Goal: Communication & Community: Answer question/provide support

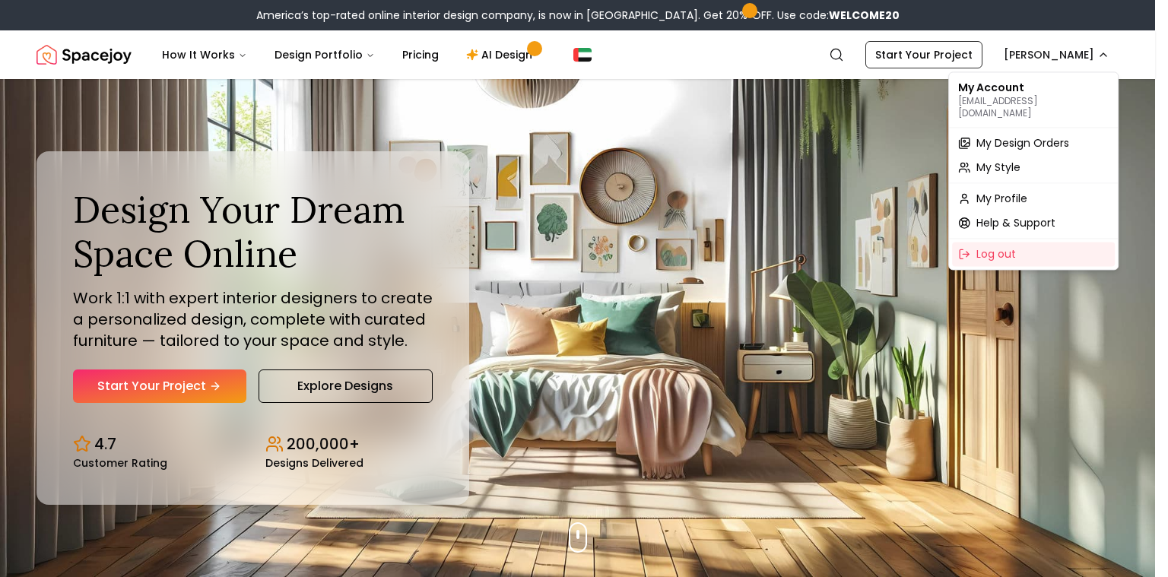
click at [1003, 135] on span "My Design Orders" at bounding box center [1022, 142] width 93 height 15
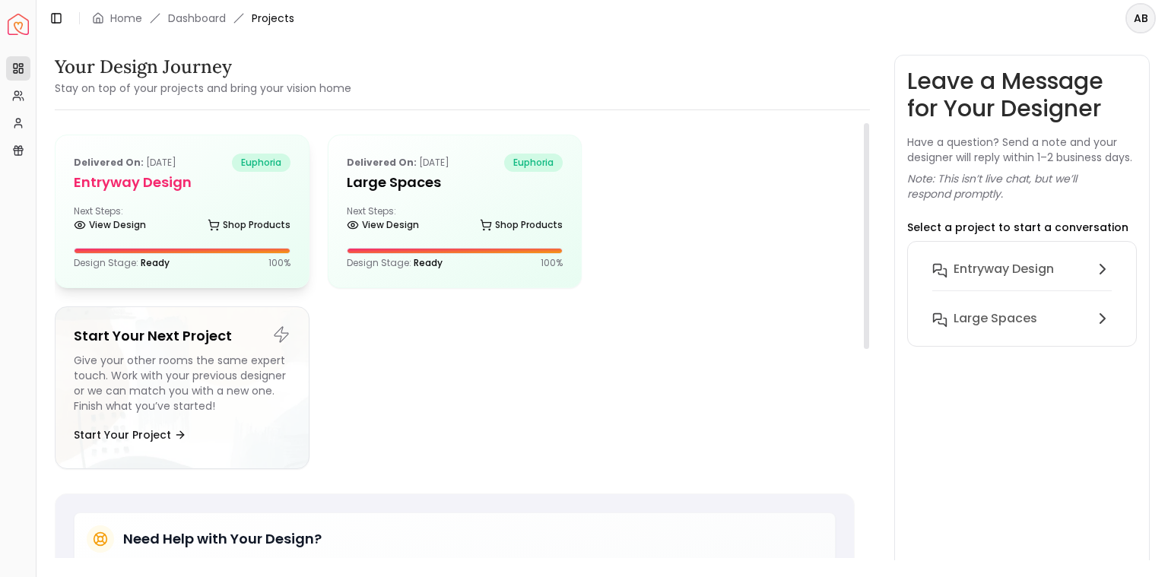
click at [245, 207] on div "Delivered on: [DATE] euphoria entryway design Next Steps: View Design Shop Prod…" at bounding box center [181, 211] width 253 height 152
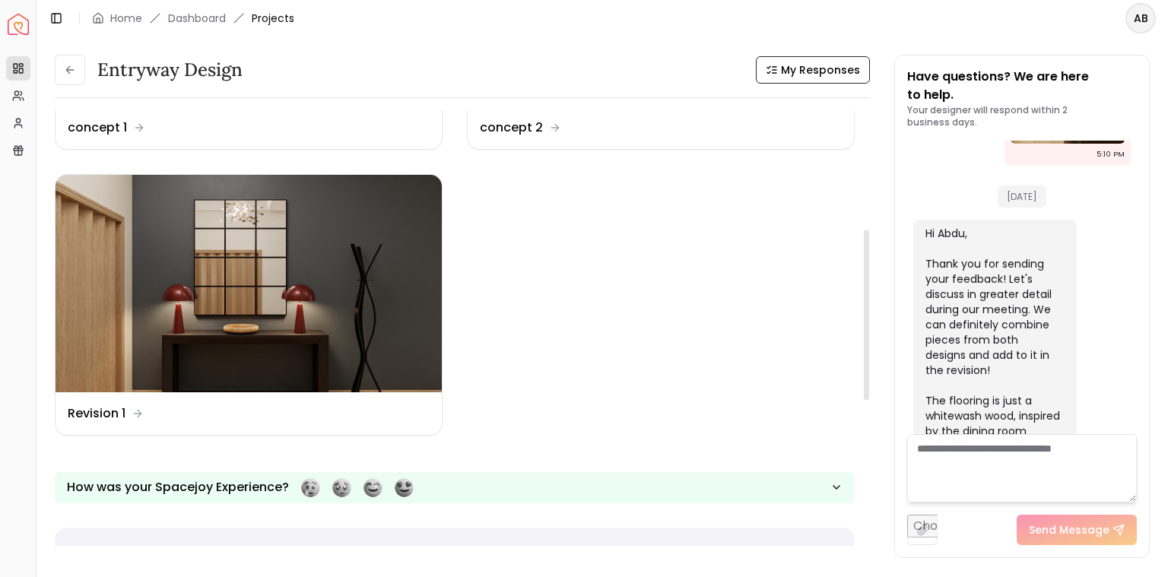
scroll to position [304, 0]
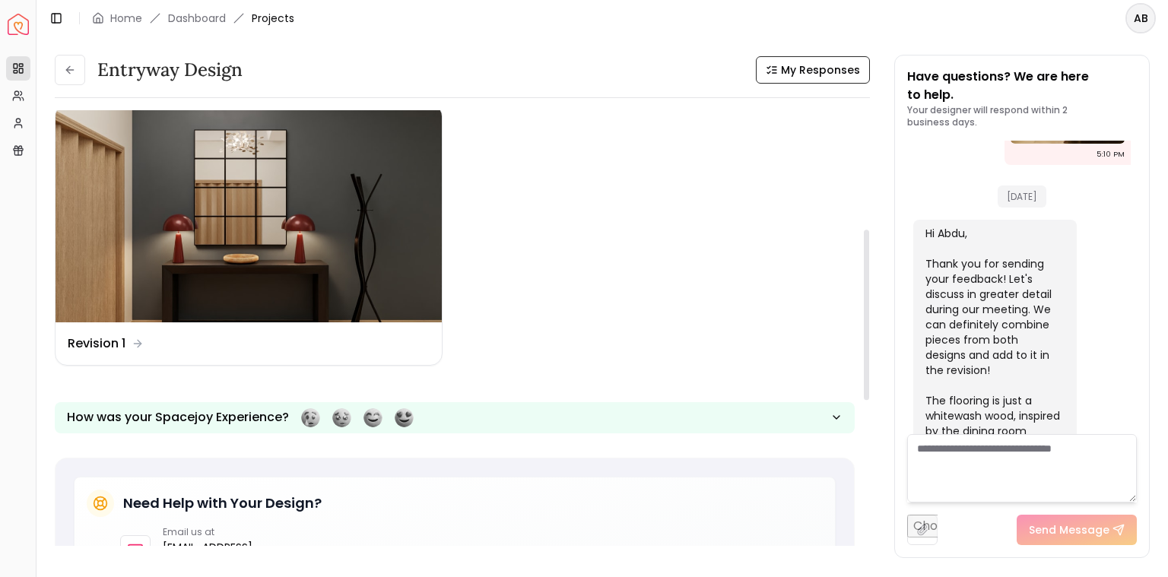
click at [90, 467] on div "entryway design My Responses Design Name concept 1 Design Name concept 2 Design…" at bounding box center [455, 387] width 800 height 1162
click at [102, 365] on div "Design Name Revision 1" at bounding box center [248, 343] width 386 height 43
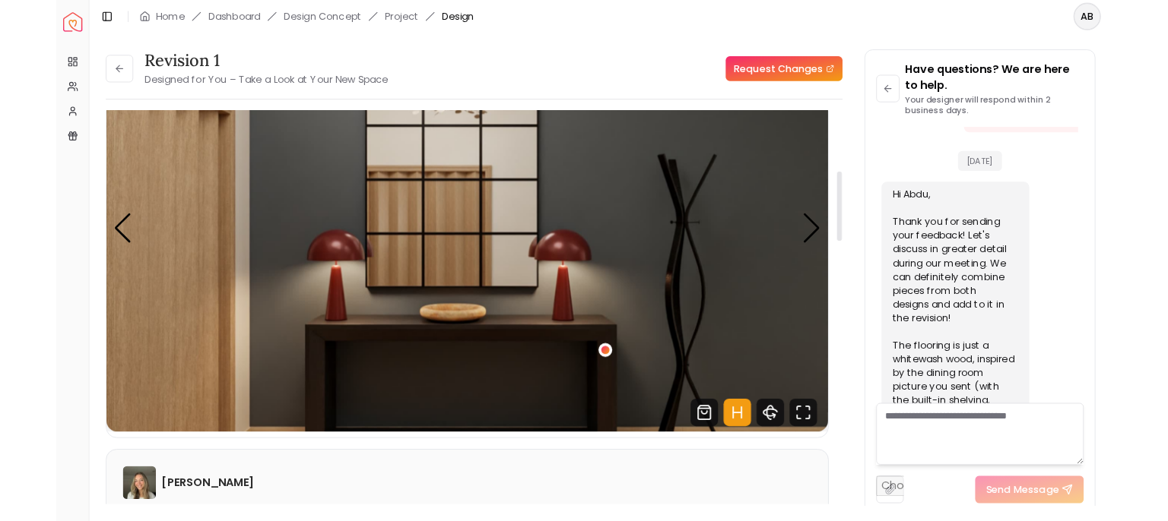
scroll to position [76, 0]
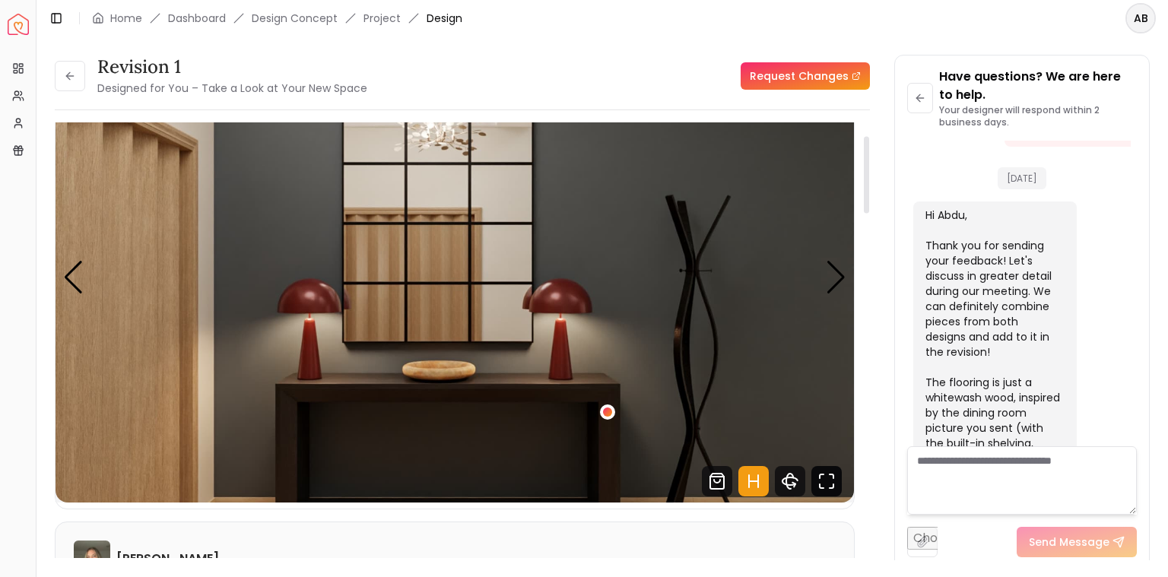
click at [821, 493] on icon "Fullscreen" at bounding box center [826, 481] width 30 height 30
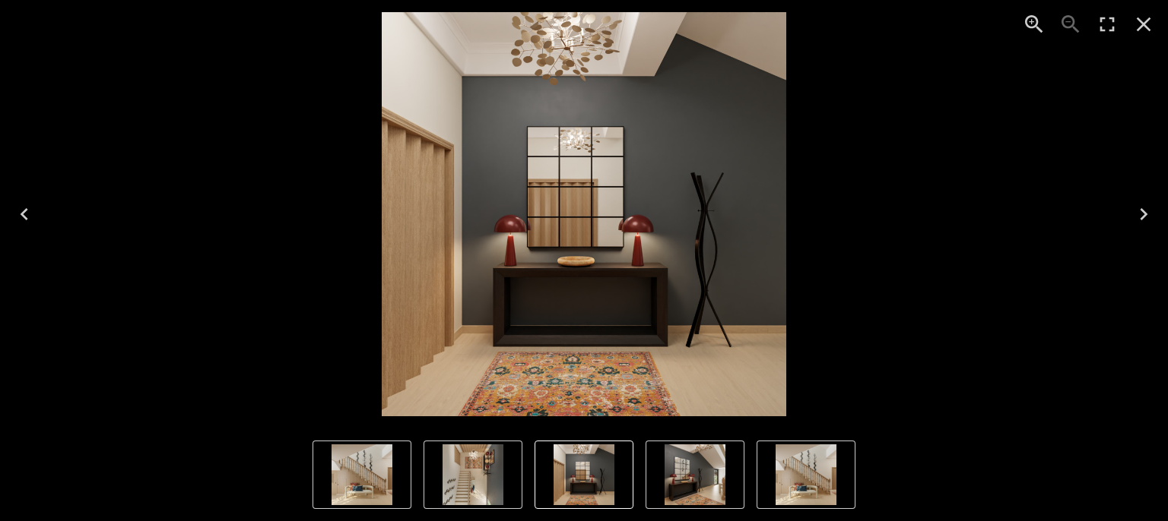
click at [465, 468] on img "4 of 4" at bounding box center [472, 475] width 61 height 61
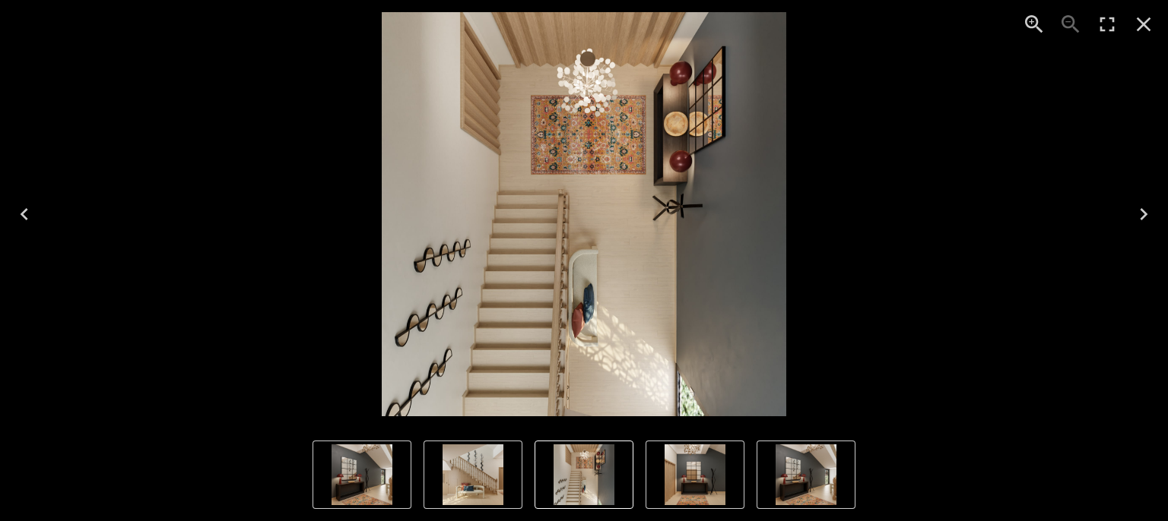
click at [808, 478] on img "2 of 4" at bounding box center [805, 475] width 61 height 61
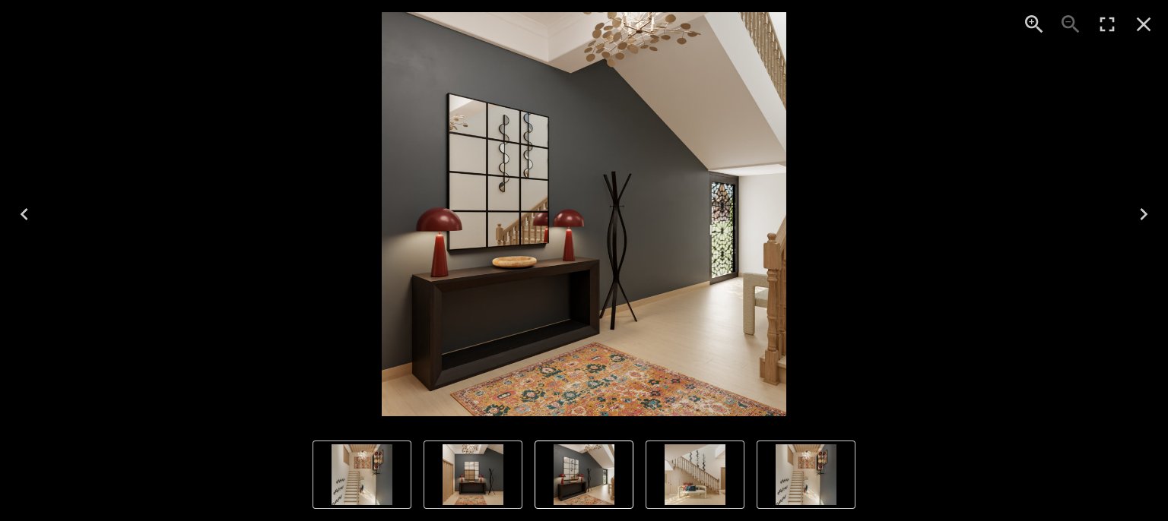
drag, startPoint x: 358, startPoint y: 482, endPoint x: 645, endPoint y: 482, distance: 286.6
click at [645, 482] on nav "Thumbnails" at bounding box center [583, 475] width 543 height 68
click at [18, 216] on icon "Previous" at bounding box center [24, 214] width 24 height 24
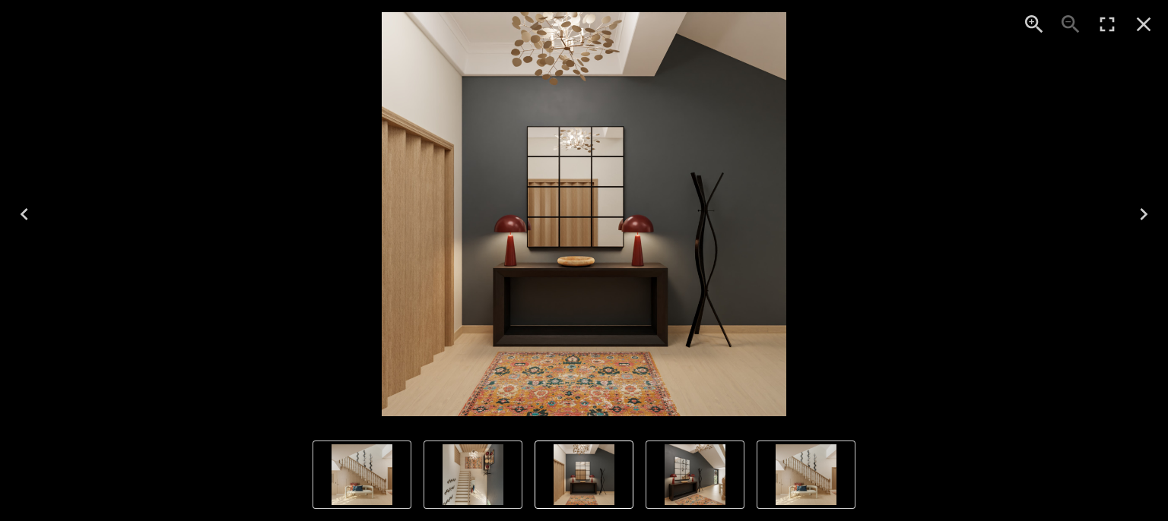
click at [18, 216] on icon "Previous" at bounding box center [24, 214] width 24 height 24
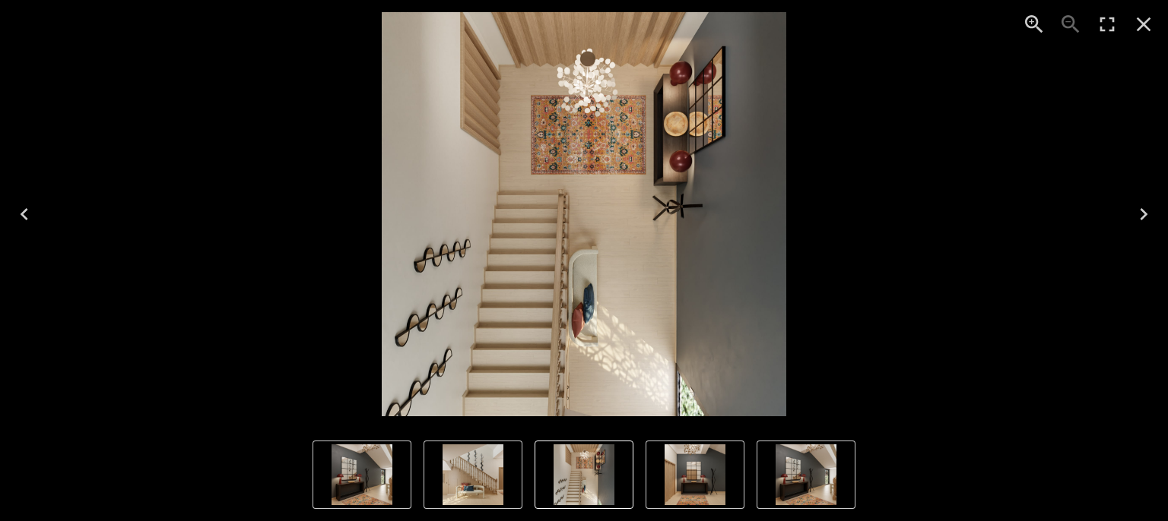
click at [18, 216] on icon "Previous" at bounding box center [24, 214] width 24 height 24
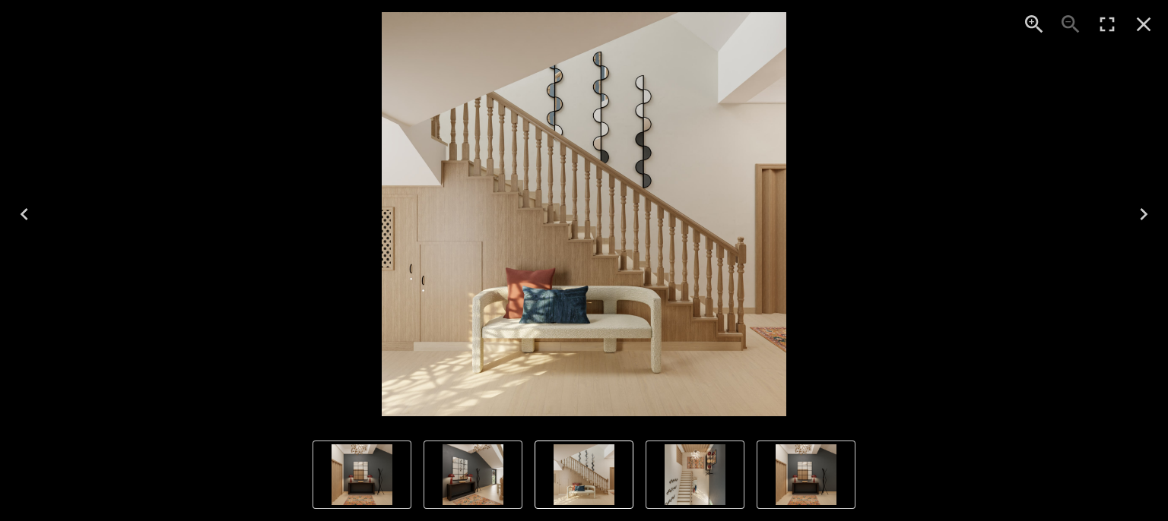
click at [19, 216] on icon "Previous" at bounding box center [24, 214] width 24 height 24
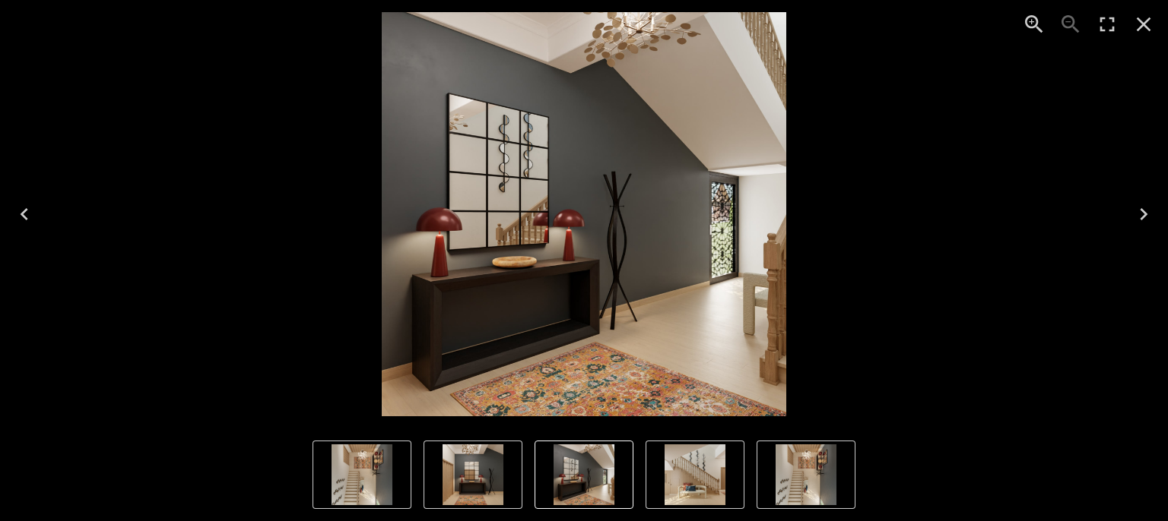
click at [19, 216] on icon "Previous" at bounding box center [24, 214] width 24 height 24
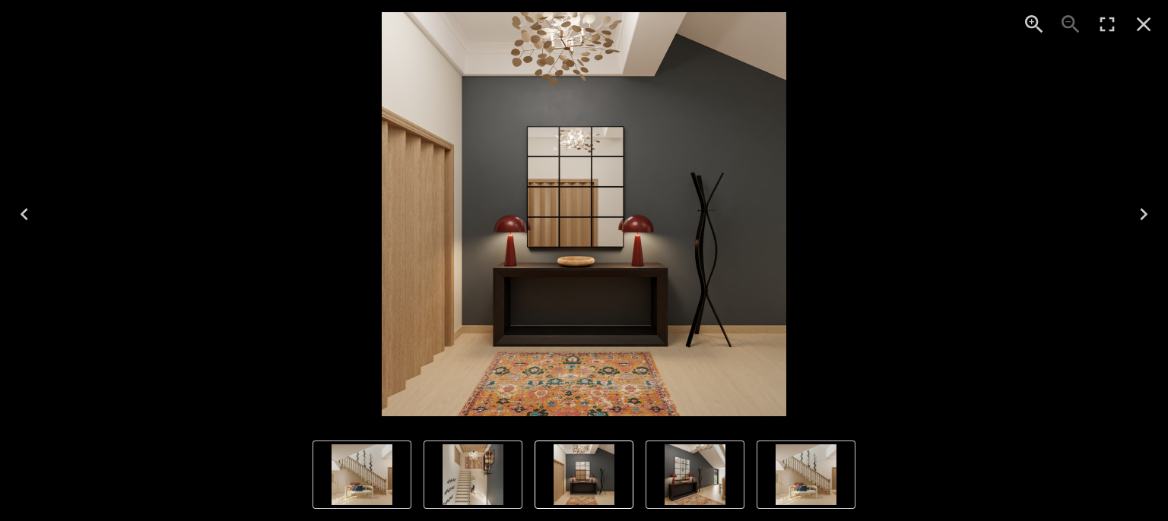
click at [1140, 208] on icon "Next" at bounding box center [1143, 214] width 24 height 24
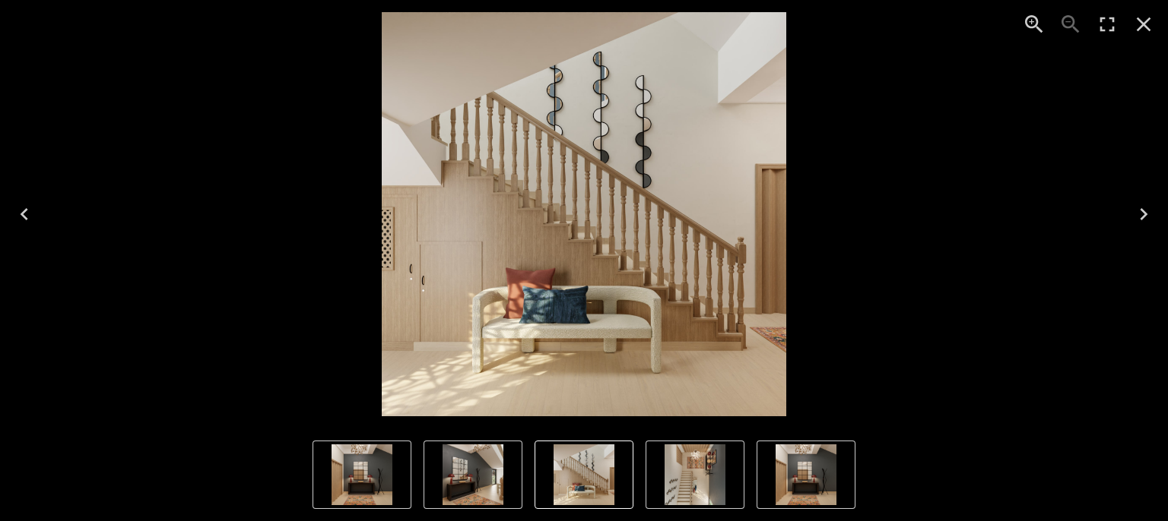
click at [1137, 214] on icon "Next" at bounding box center [1143, 214] width 24 height 24
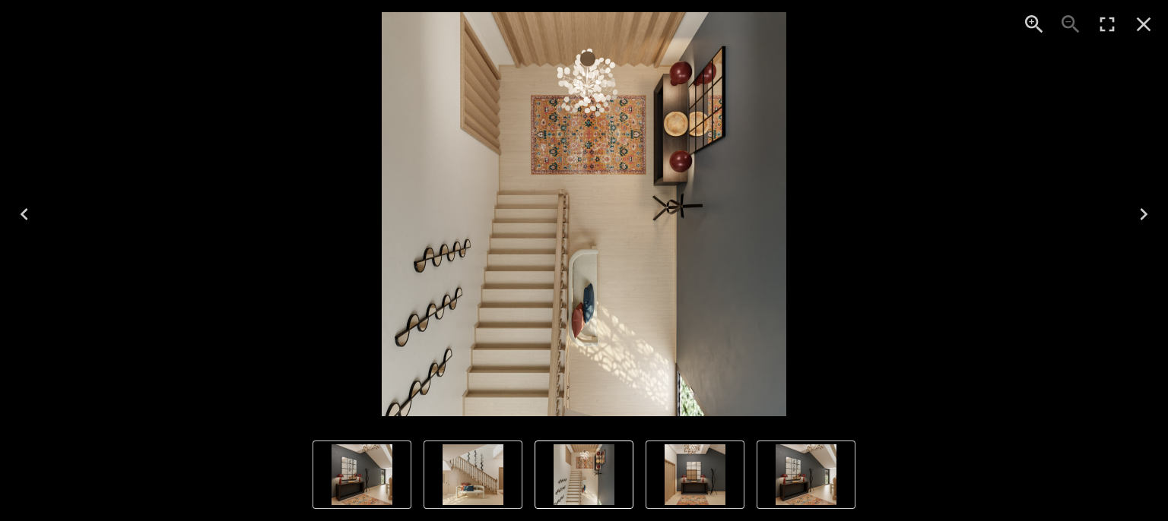
click at [1143, 217] on icon "Next" at bounding box center [1144, 214] width 8 height 12
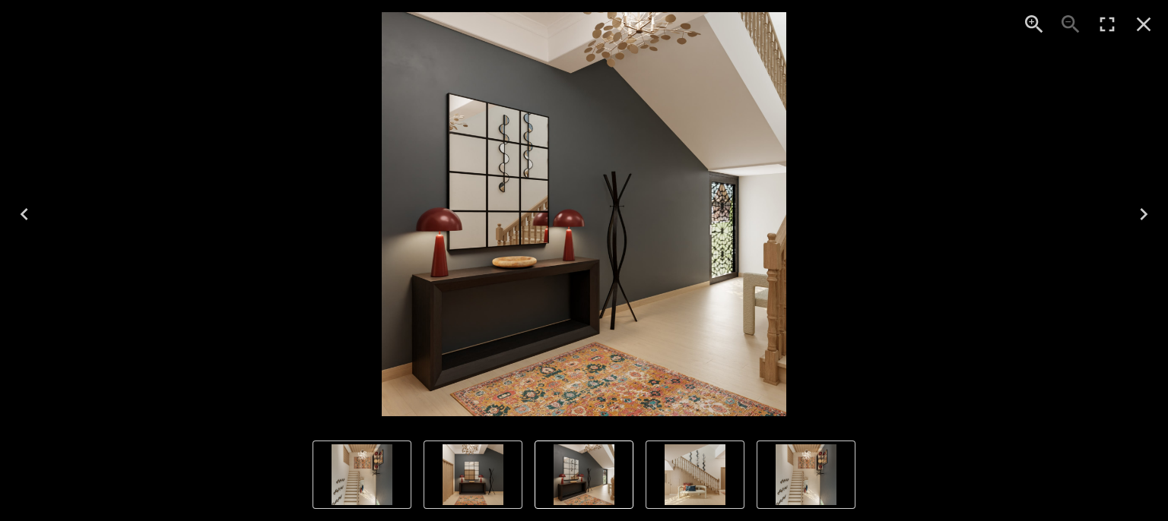
click at [1143, 217] on icon "Next" at bounding box center [1144, 214] width 8 height 12
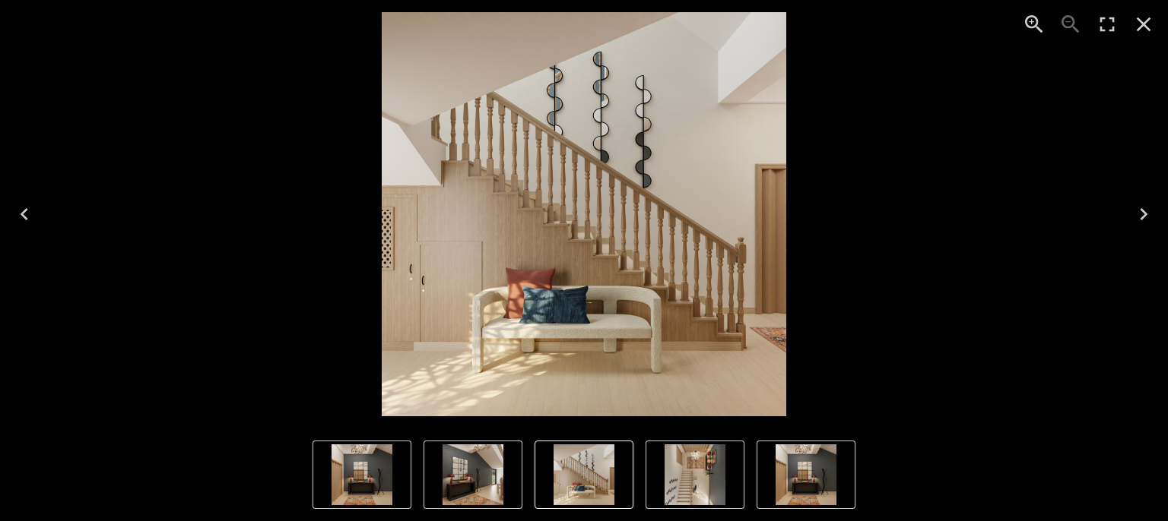
click at [1143, 217] on icon "Next" at bounding box center [1144, 214] width 8 height 12
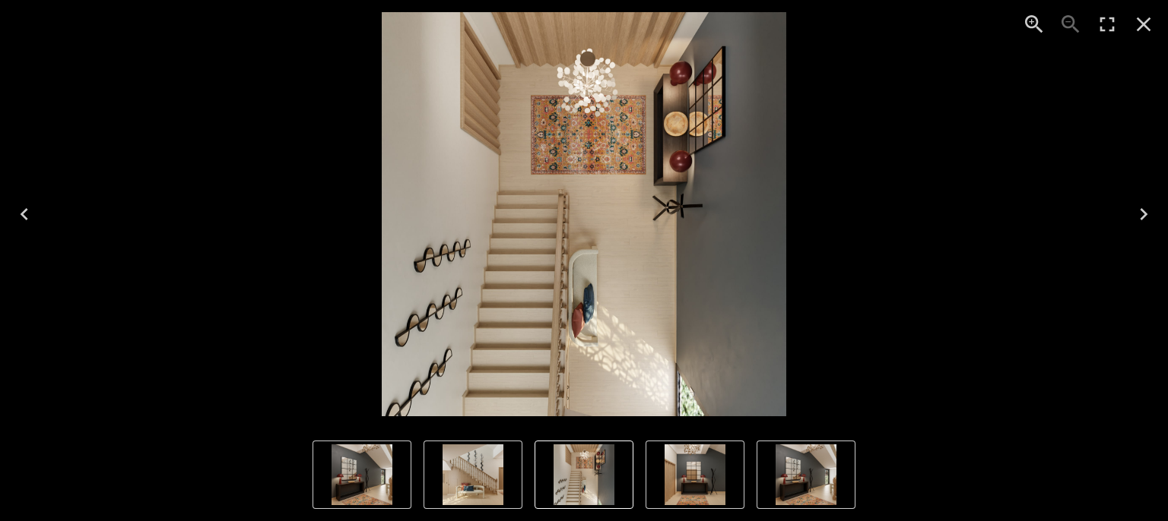
click at [1147, 215] on icon "Next" at bounding box center [1143, 214] width 24 height 24
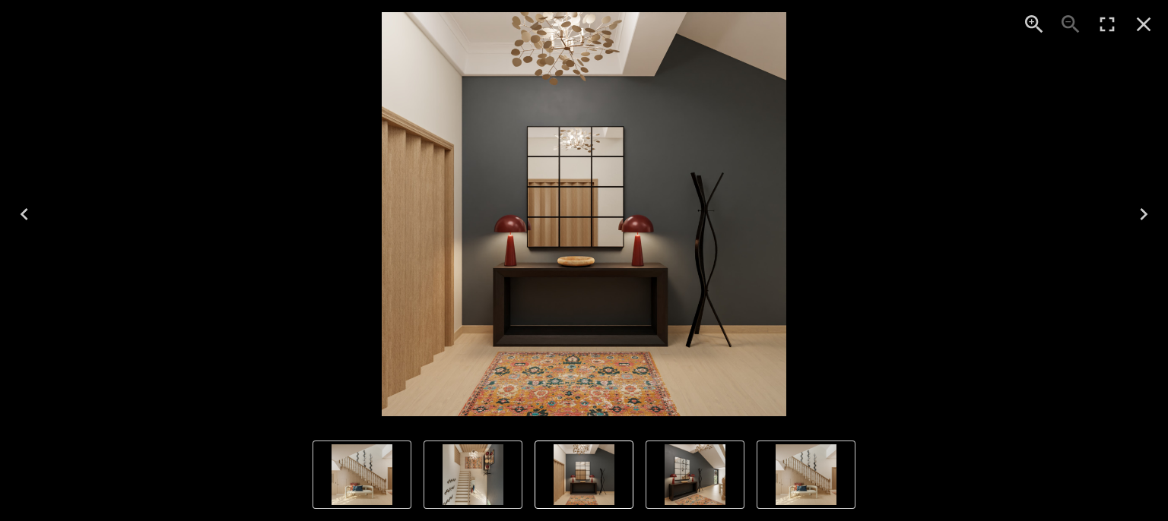
click at [1147, 215] on icon "Next" at bounding box center [1143, 214] width 24 height 24
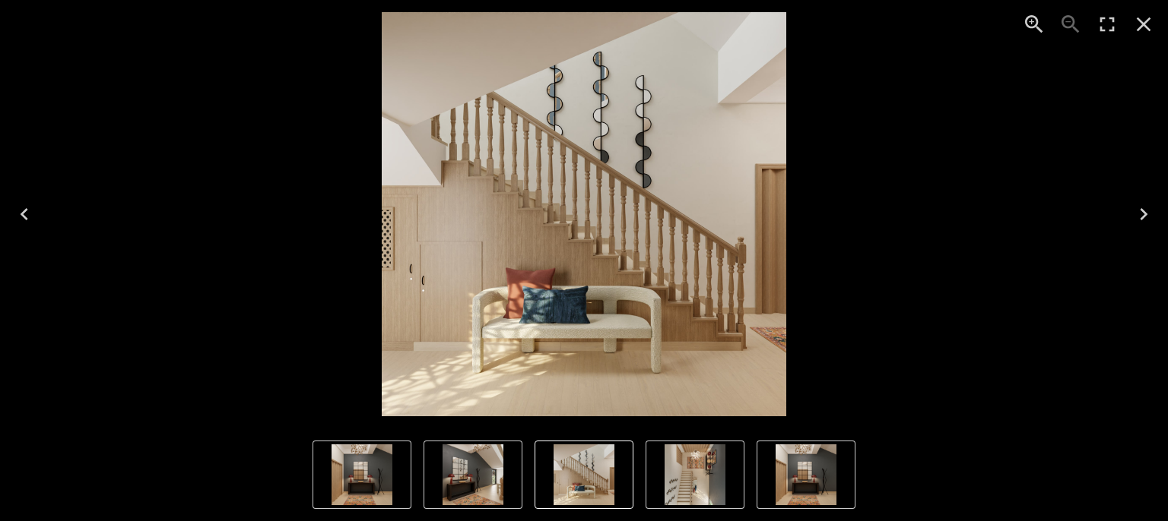
click at [1147, 215] on icon "Next" at bounding box center [1143, 214] width 24 height 24
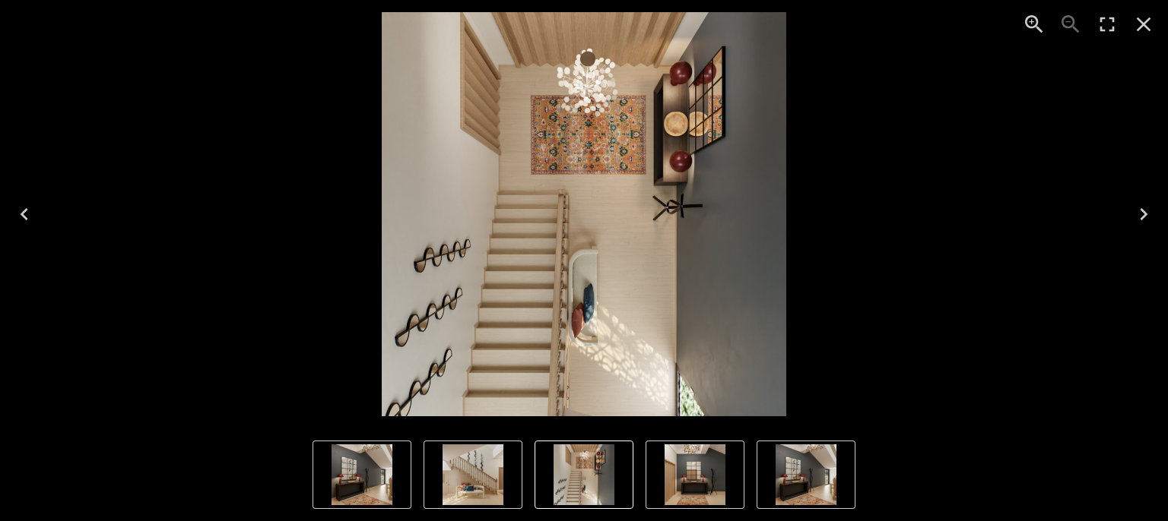
click at [1147, 215] on icon "Next" at bounding box center [1143, 214] width 24 height 24
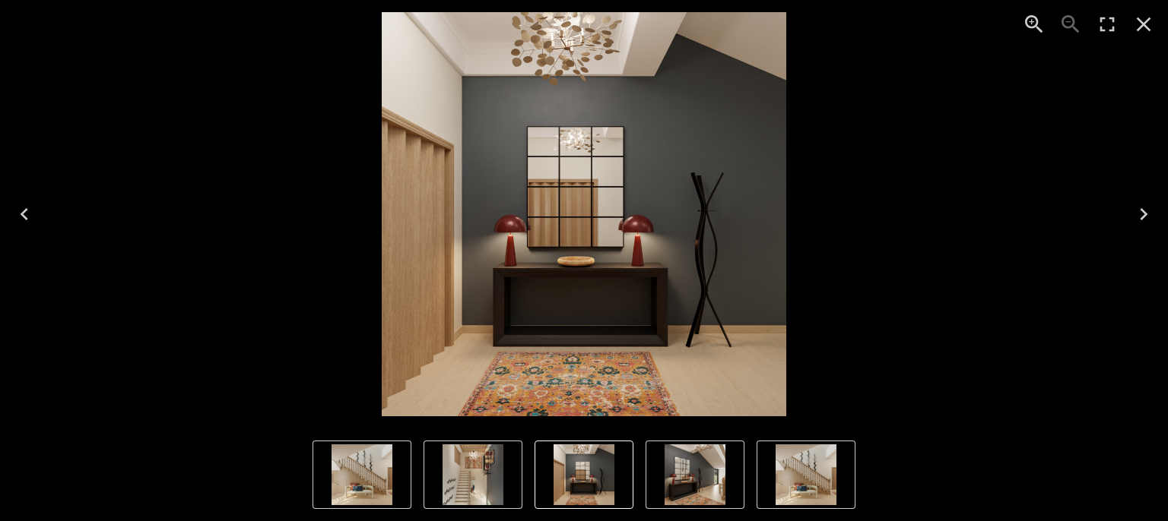
click at [1147, 214] on icon "Next" at bounding box center [1143, 214] width 24 height 24
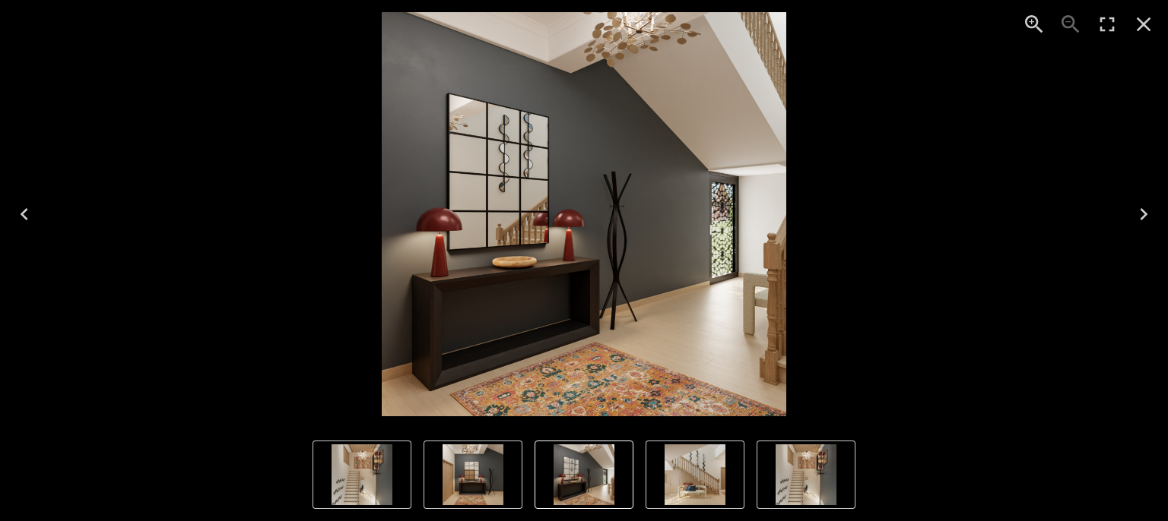
click at [1147, 214] on icon "Next" at bounding box center [1143, 214] width 24 height 24
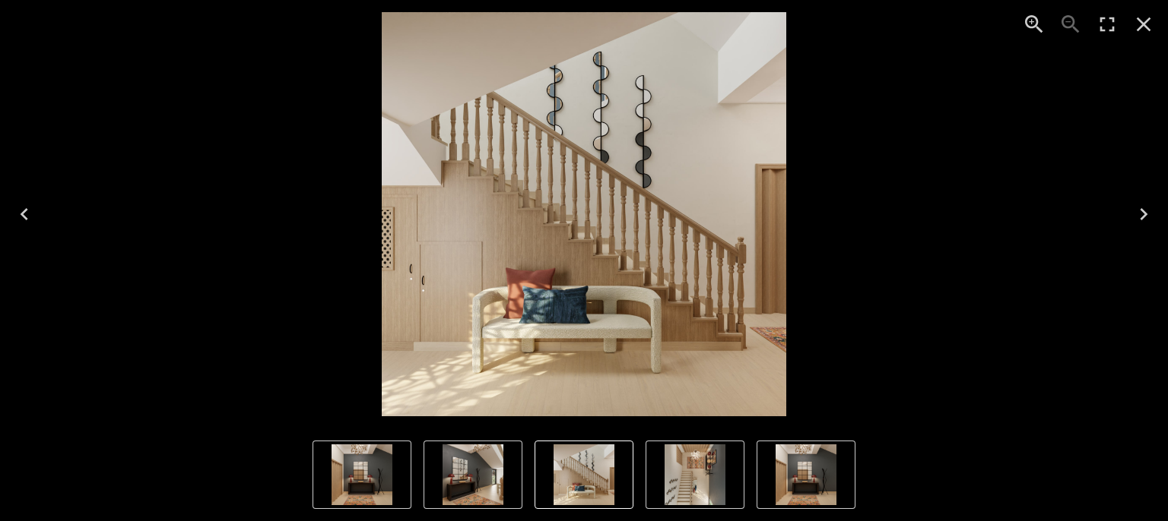
click at [22, 214] on icon "Previous" at bounding box center [25, 214] width 8 height 12
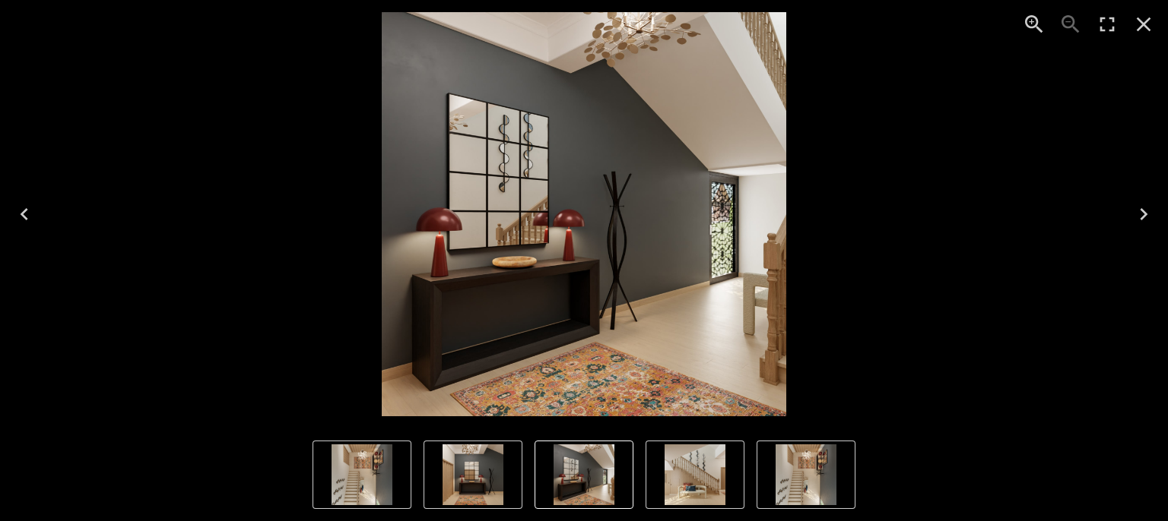
click at [1127, 204] on button "Next" at bounding box center [1143, 214] width 49 height 61
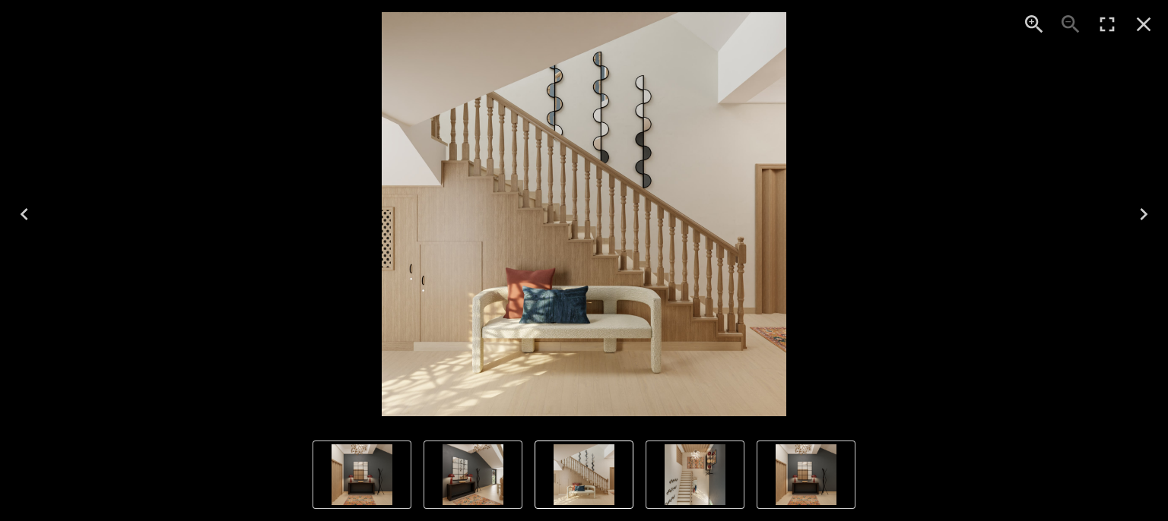
click at [1155, 218] on button "Next" at bounding box center [1143, 214] width 49 height 61
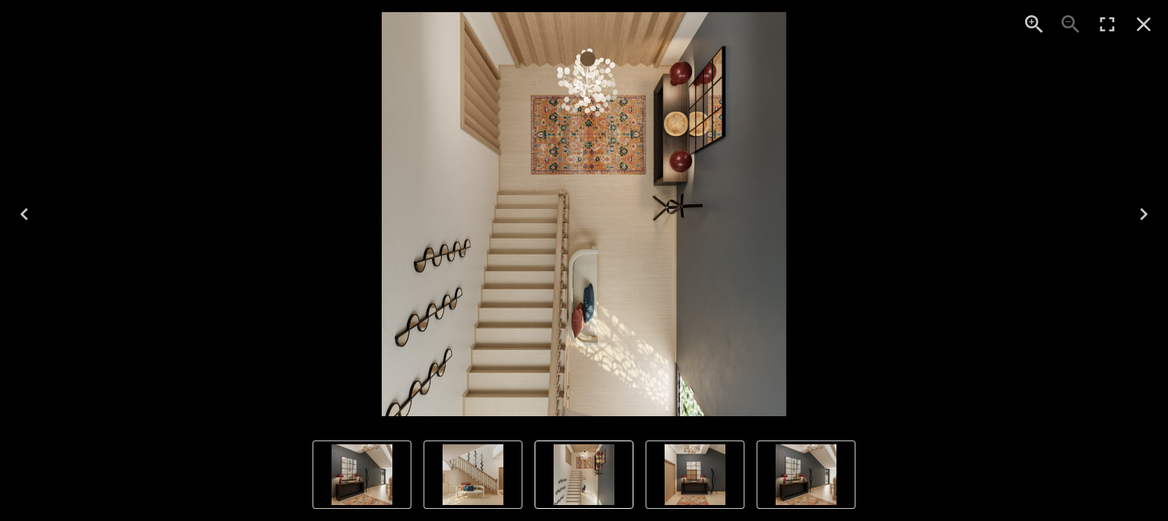
click at [1155, 219] on button "Next" at bounding box center [1143, 214] width 49 height 61
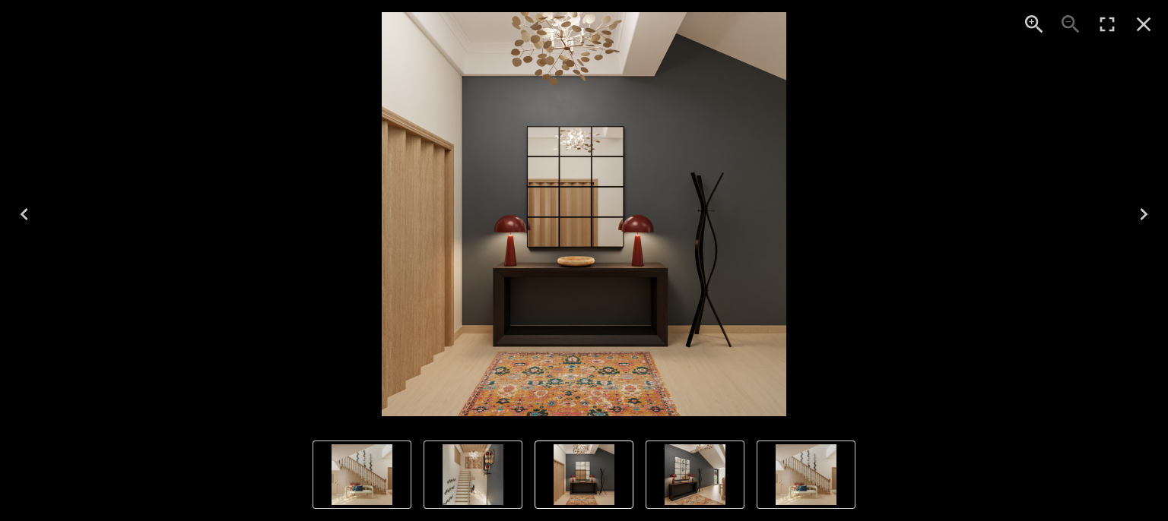
click at [1155, 219] on button "Next" at bounding box center [1143, 214] width 49 height 61
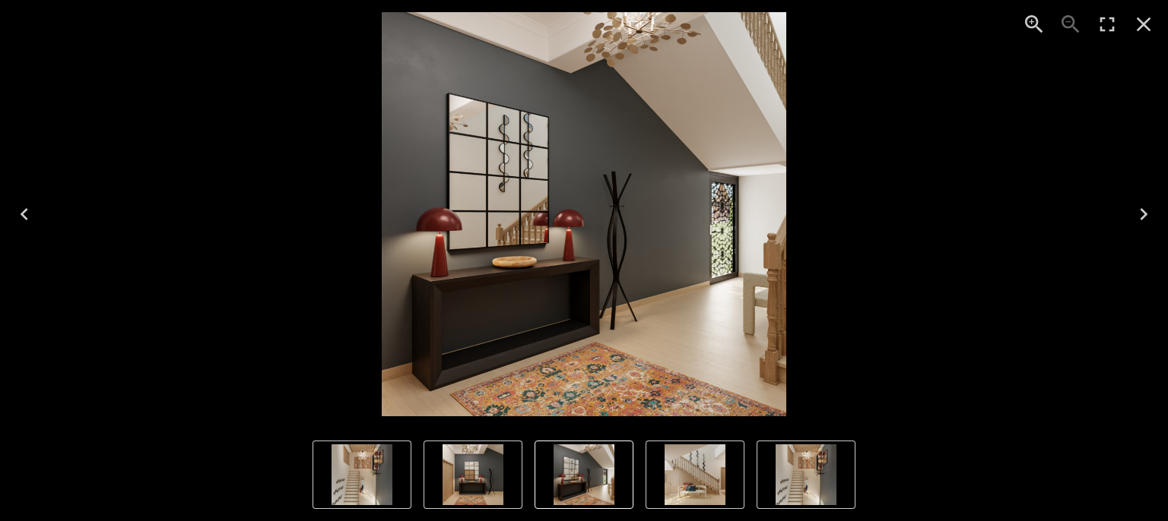
click at [1155, 219] on button "Next" at bounding box center [1143, 214] width 49 height 61
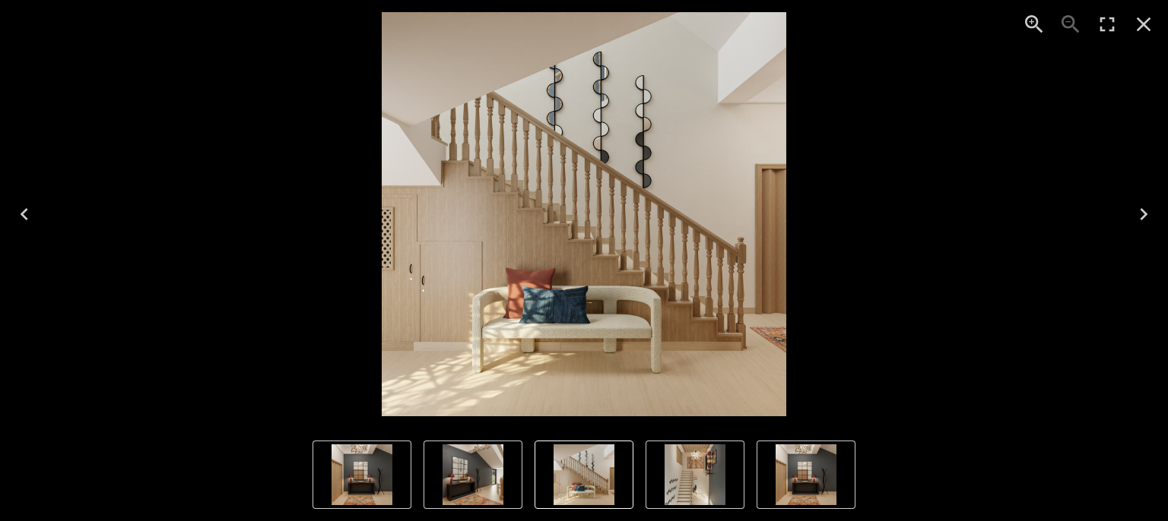
click at [1155, 219] on button "Next" at bounding box center [1143, 214] width 49 height 61
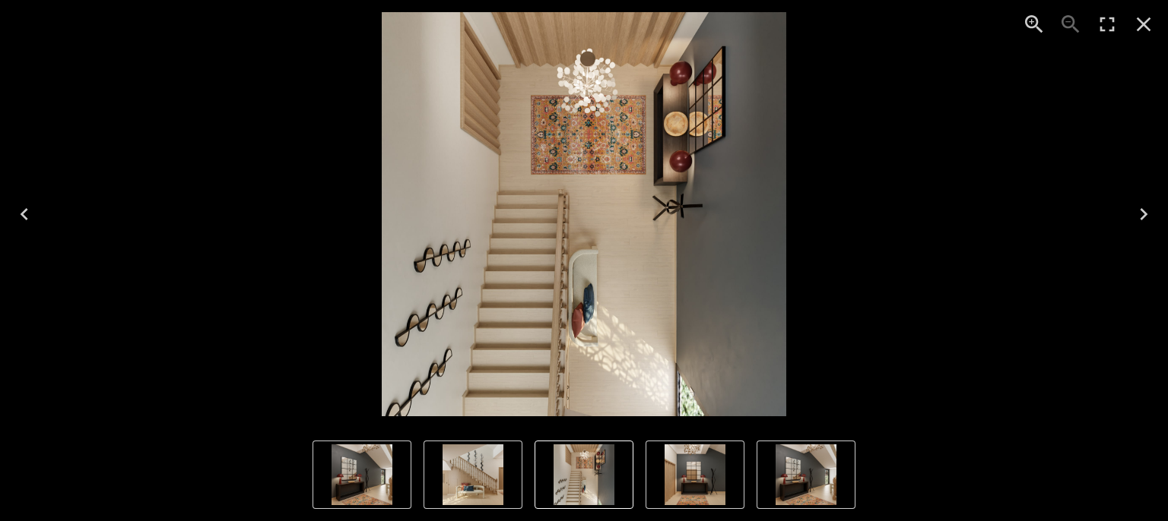
click at [1155, 219] on button "Next" at bounding box center [1143, 214] width 49 height 61
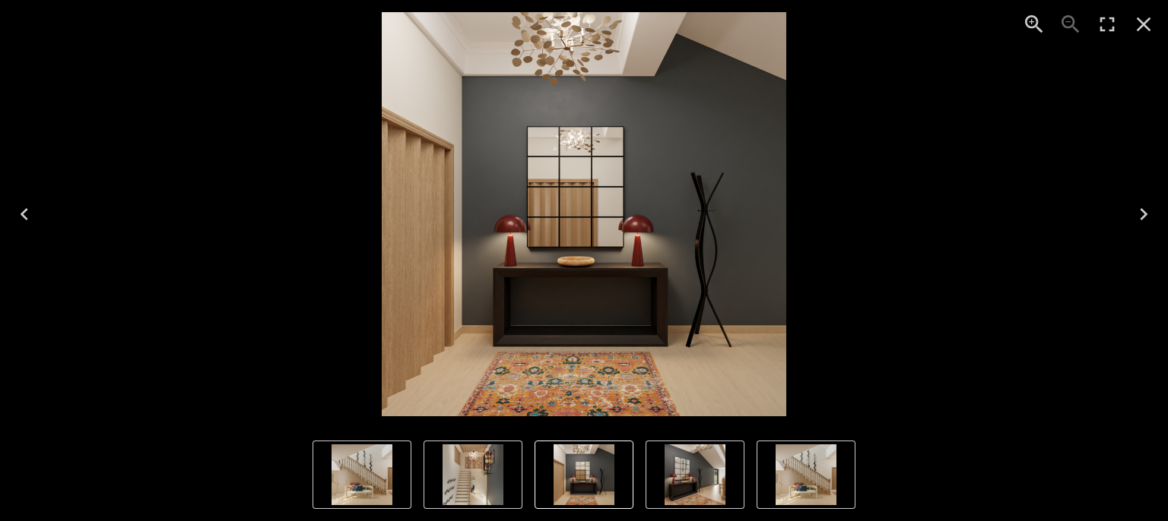
click at [1143, 25] on icon "Close" at bounding box center [1143, 24] width 14 height 14
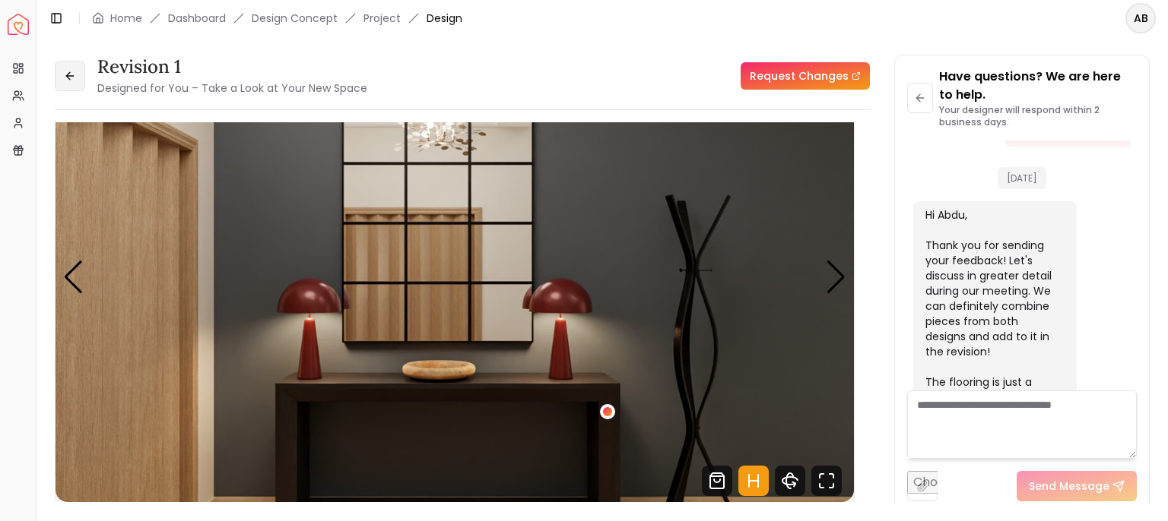
click at [70, 82] on icon at bounding box center [70, 76] width 12 height 12
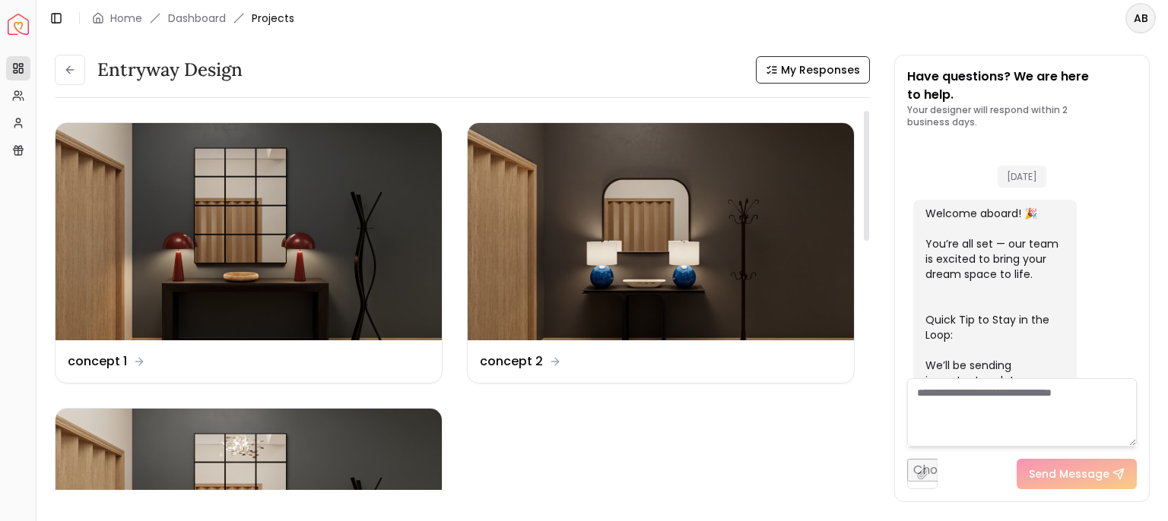
scroll to position [3546, 0]
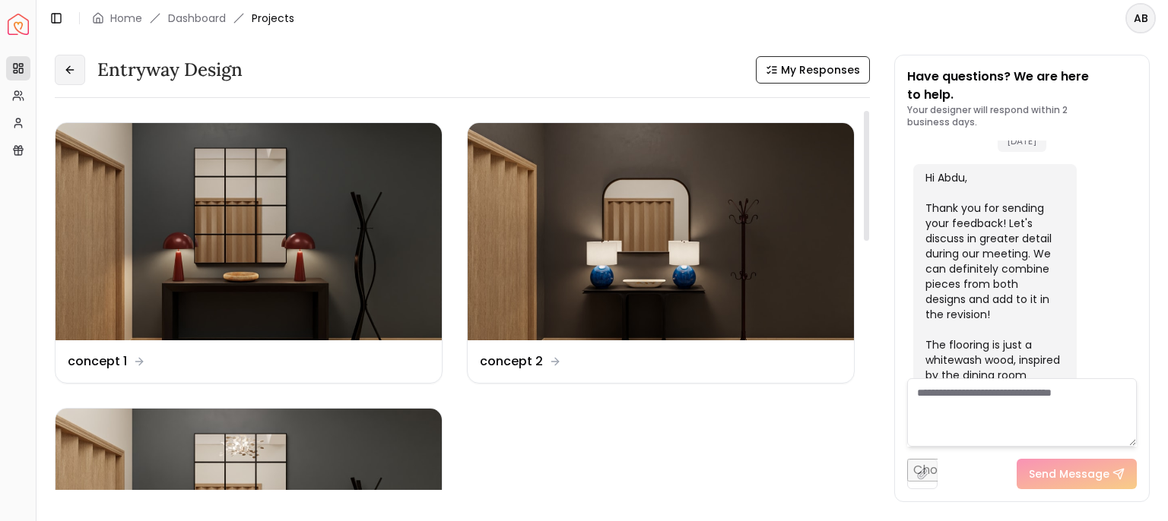
click at [76, 85] on button at bounding box center [70, 70] width 30 height 30
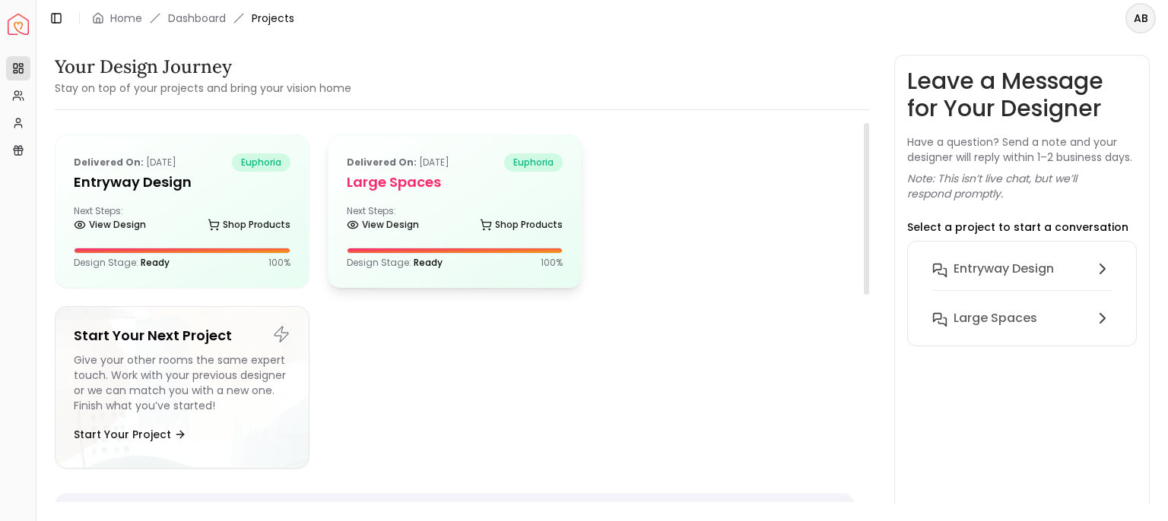
click at [490, 189] on h5 "Large Spaces" at bounding box center [455, 182] width 217 height 21
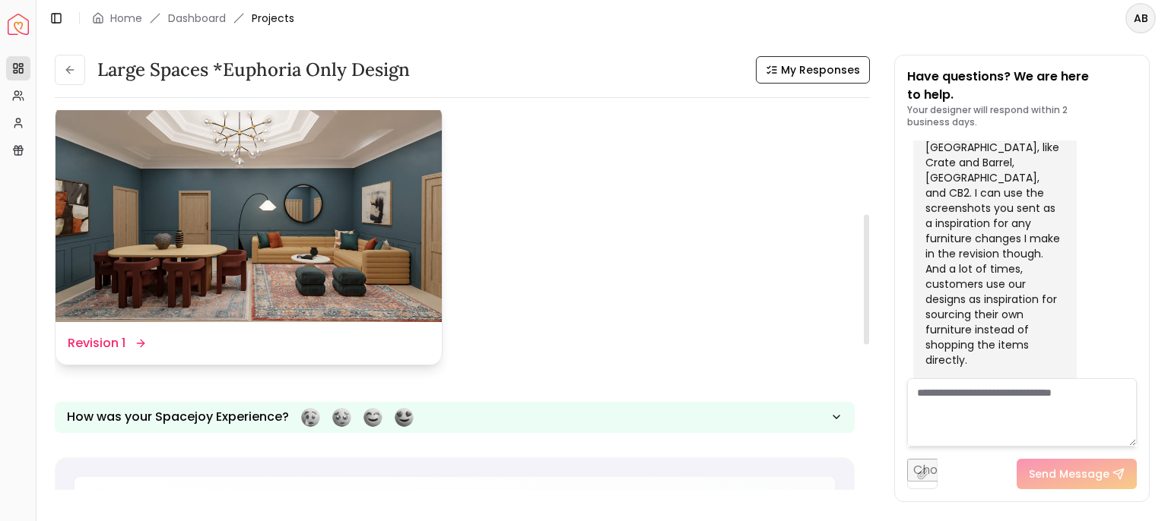
scroll to position [304, 0]
click at [113, 353] on dd "Revision 1" at bounding box center [97, 343] width 58 height 18
click at [113, 353] on html "Spacejoy Dashboard Overview Projects My Referrals My Profile Gift Card Balance …" at bounding box center [584, 260] width 1168 height 521
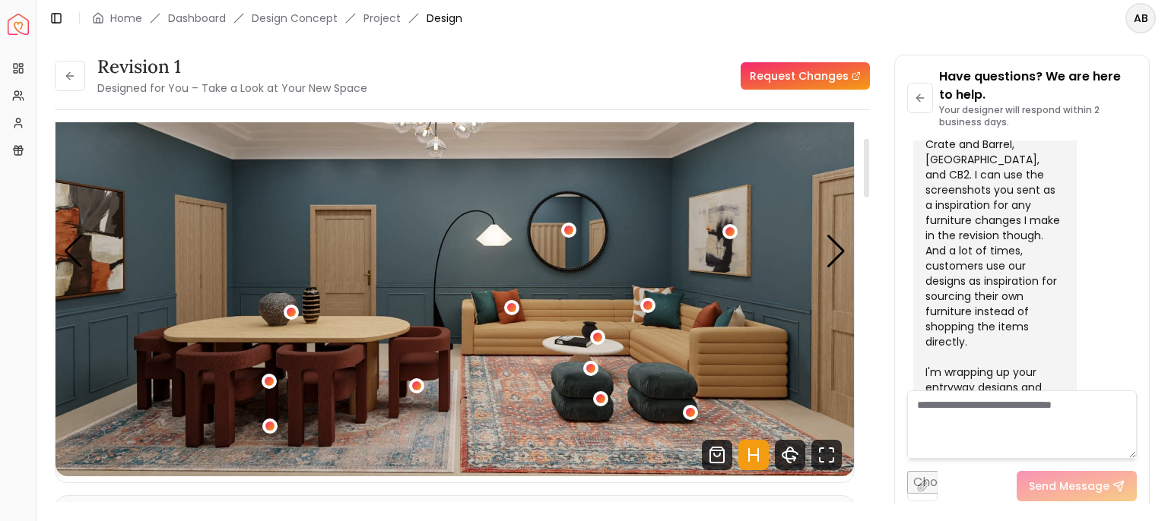
scroll to position [106, 0]
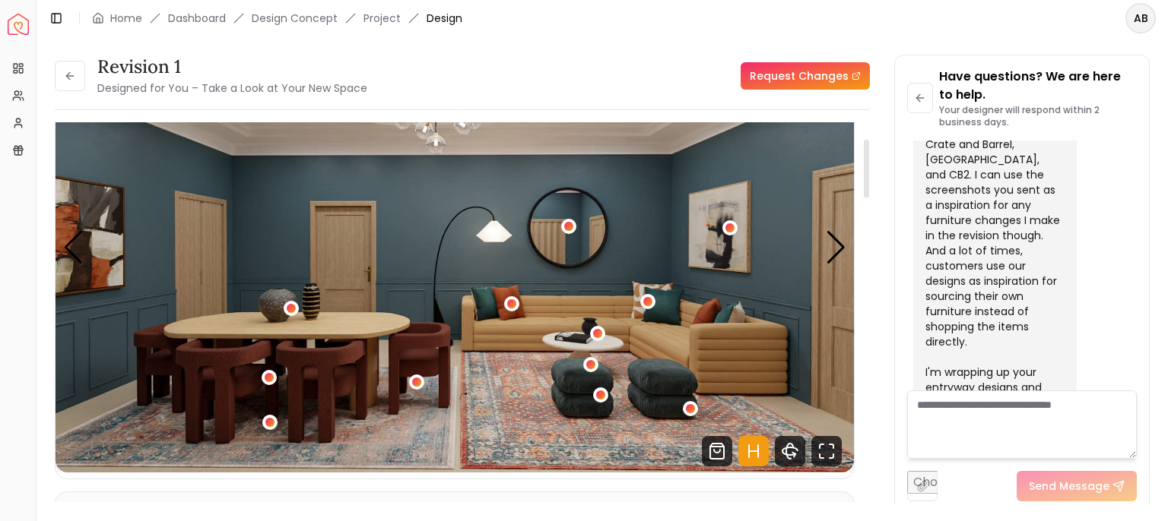
drag, startPoint x: 867, startPoint y: 183, endPoint x: 867, endPoint y: 199, distance: 16.0
click at [867, 198] on div at bounding box center [866, 169] width 5 height 59
click at [825, 467] on icon "Fullscreen" at bounding box center [826, 451] width 30 height 30
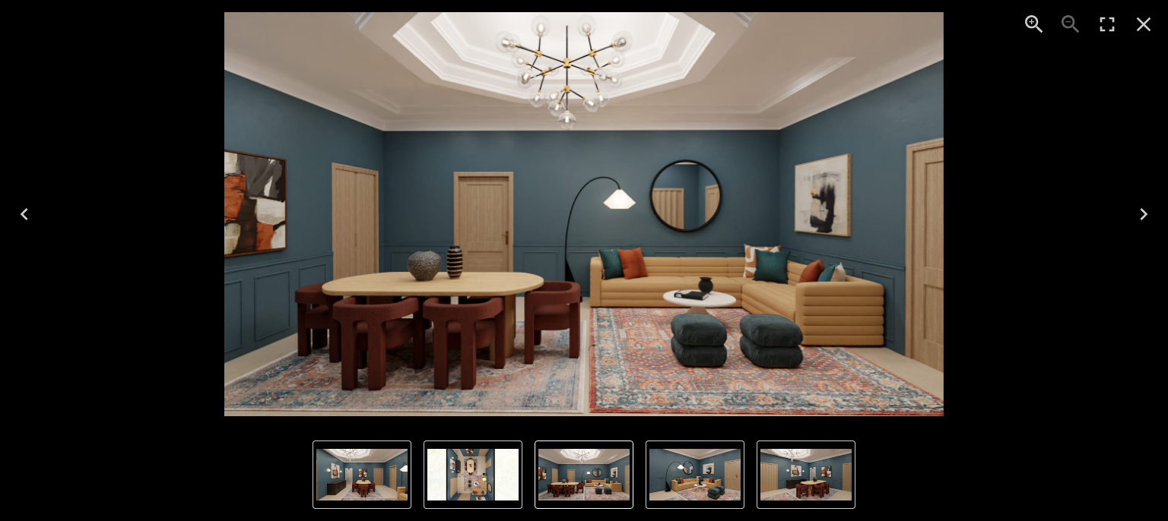
click at [1150, 212] on icon "Next" at bounding box center [1143, 214] width 24 height 24
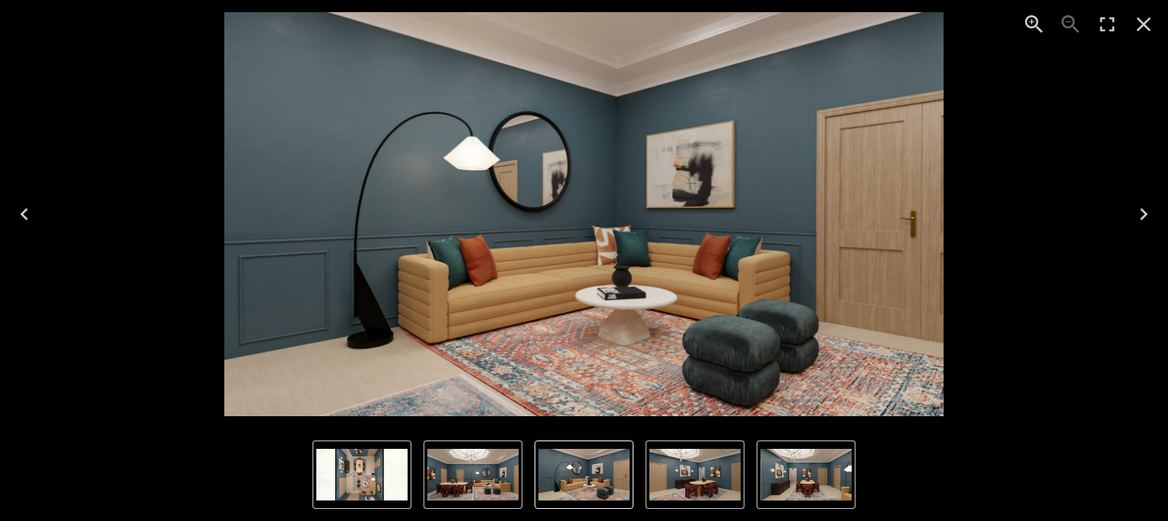
click at [1137, 220] on icon "Next" at bounding box center [1143, 214] width 24 height 24
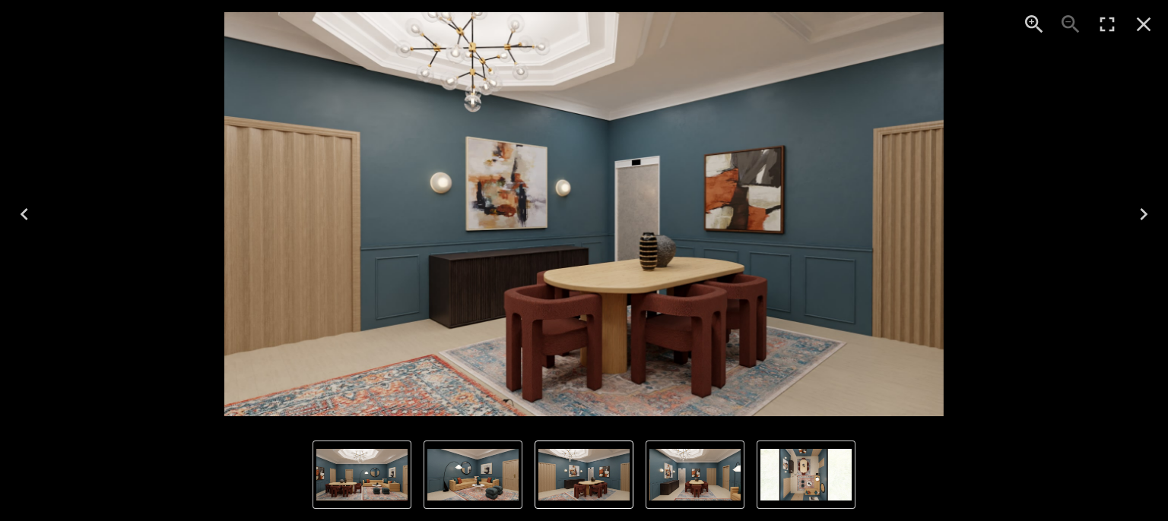
click at [1144, 211] on icon "Next" at bounding box center [1143, 214] width 24 height 24
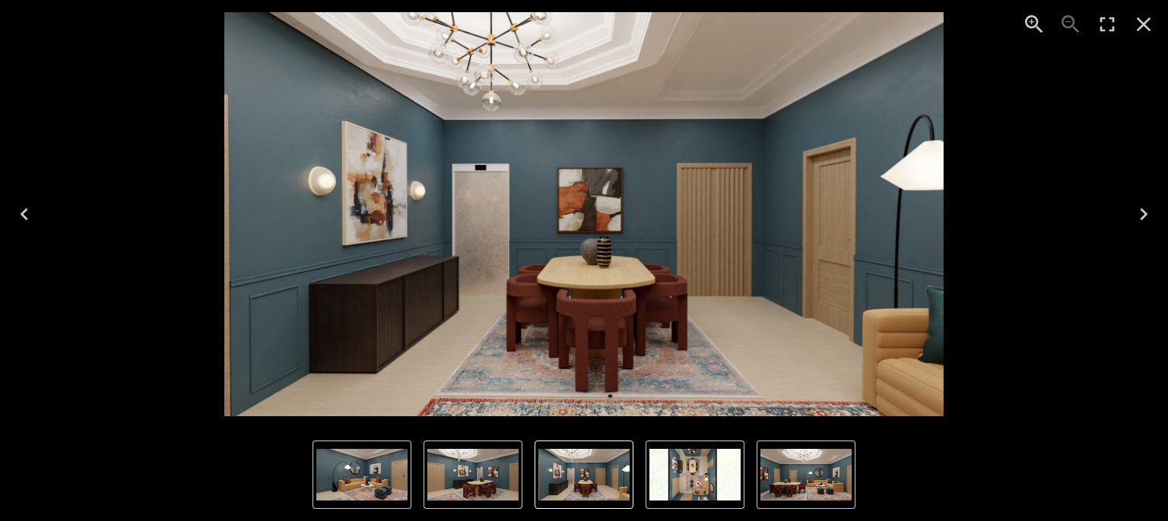
click at [1141, 213] on icon "Next" at bounding box center [1143, 214] width 24 height 24
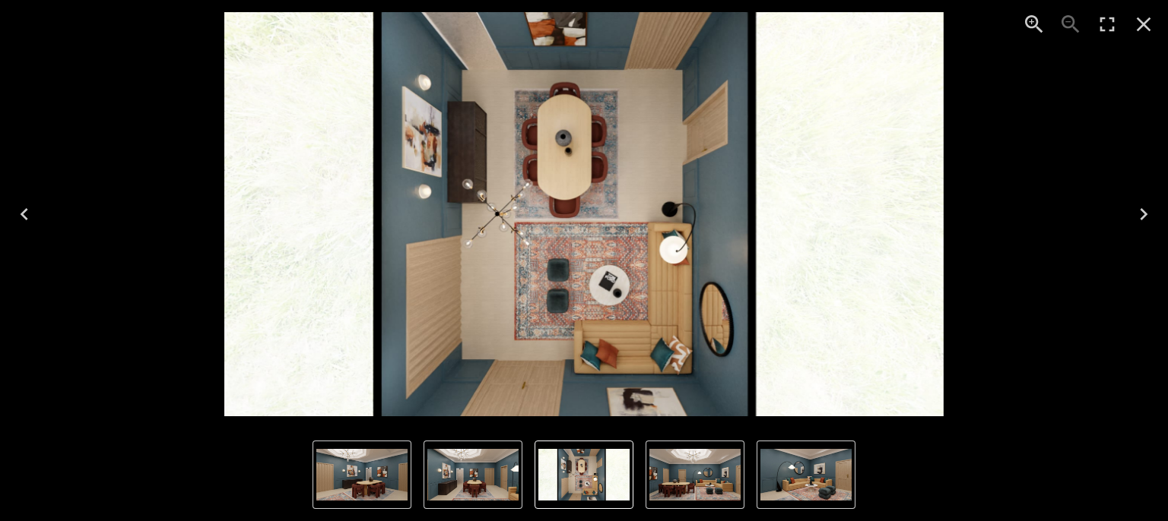
click at [24, 220] on icon "Previous" at bounding box center [24, 214] width 24 height 24
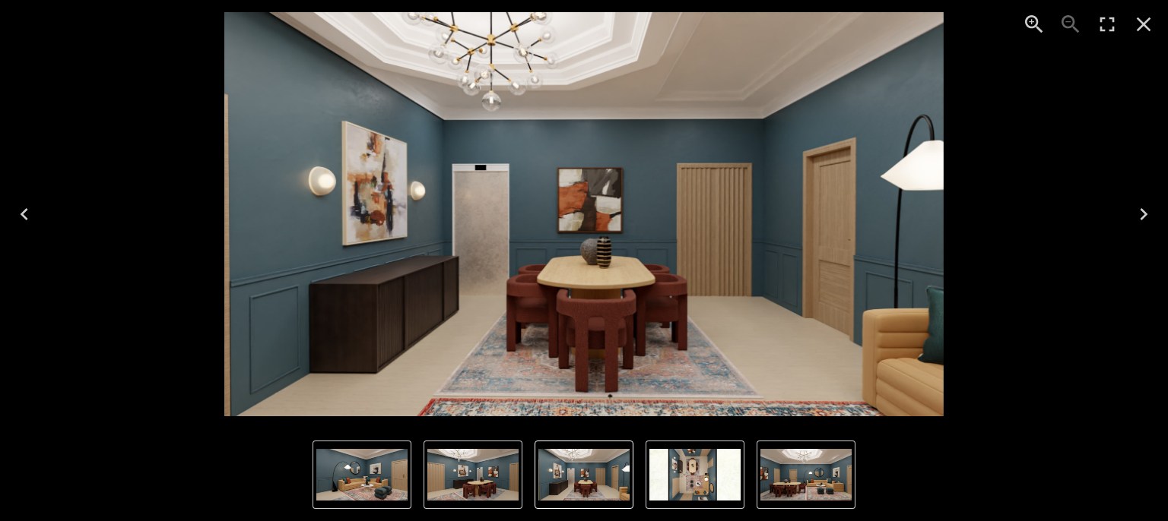
click at [1143, 211] on icon "Next" at bounding box center [1144, 214] width 8 height 12
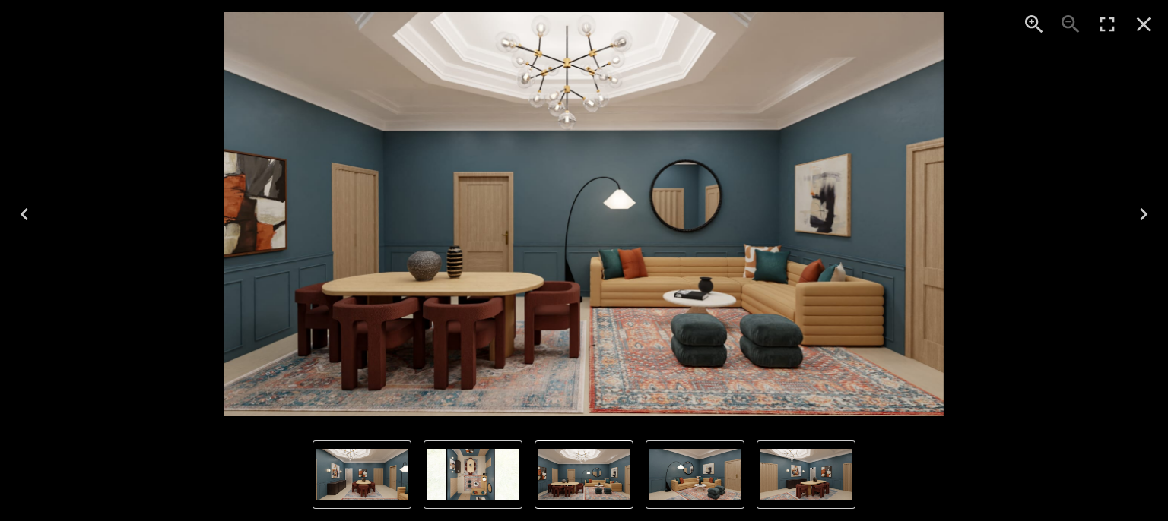
click at [7, 211] on button "Previous" at bounding box center [24, 214] width 49 height 61
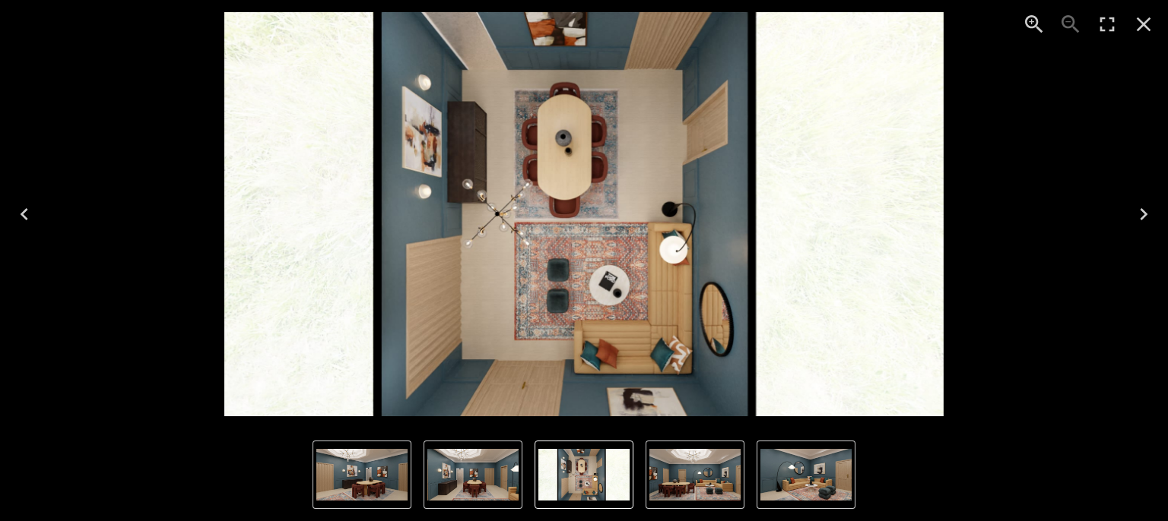
click at [1144, 211] on icon "Next" at bounding box center [1143, 214] width 24 height 24
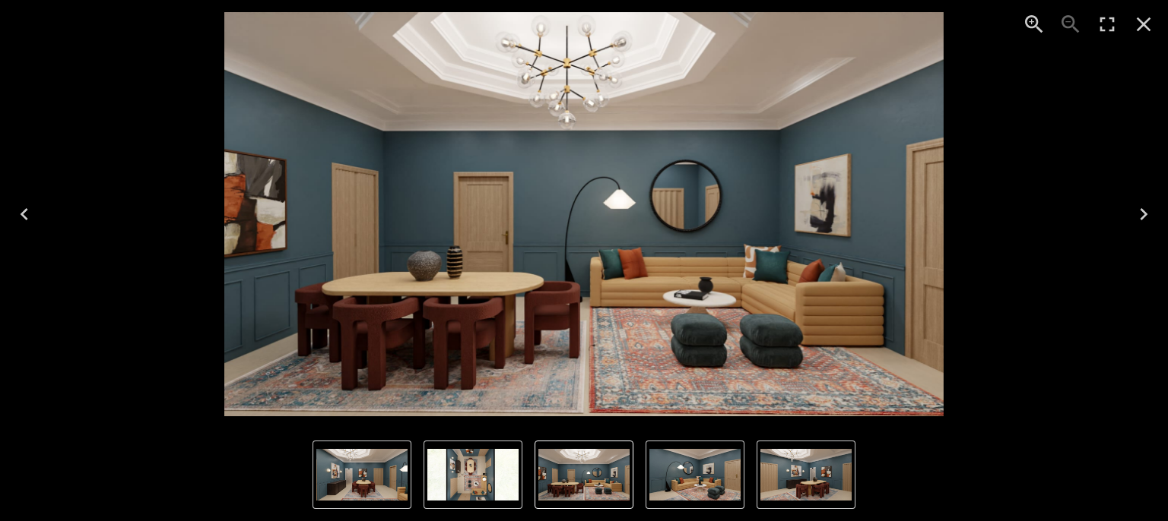
click at [18, 214] on icon "Previous" at bounding box center [24, 214] width 24 height 24
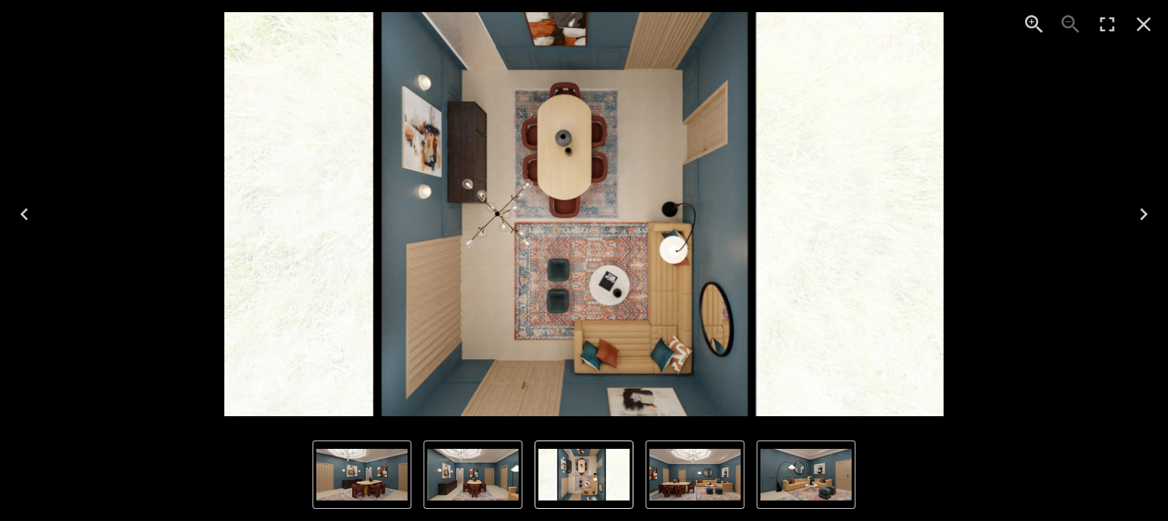
click at [1143, 20] on icon "Close" at bounding box center [1143, 24] width 24 height 24
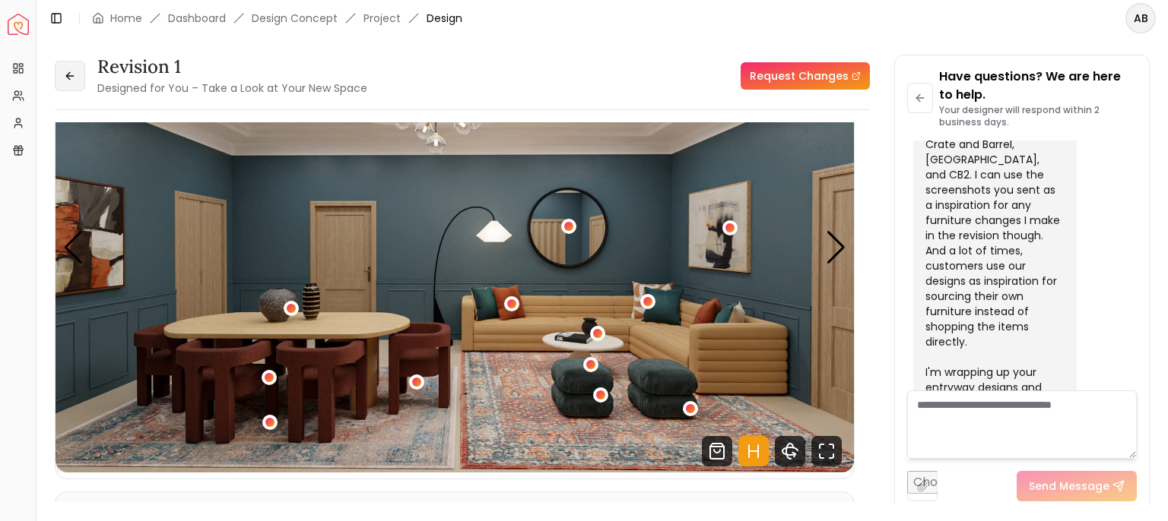
click at [75, 82] on icon at bounding box center [70, 76] width 12 height 12
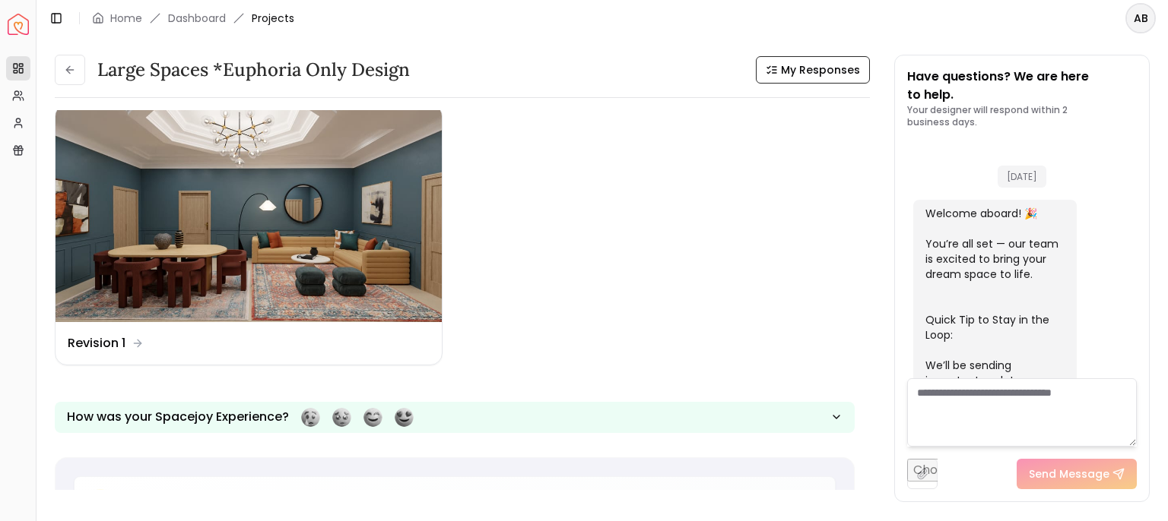
scroll to position [5491, 0]
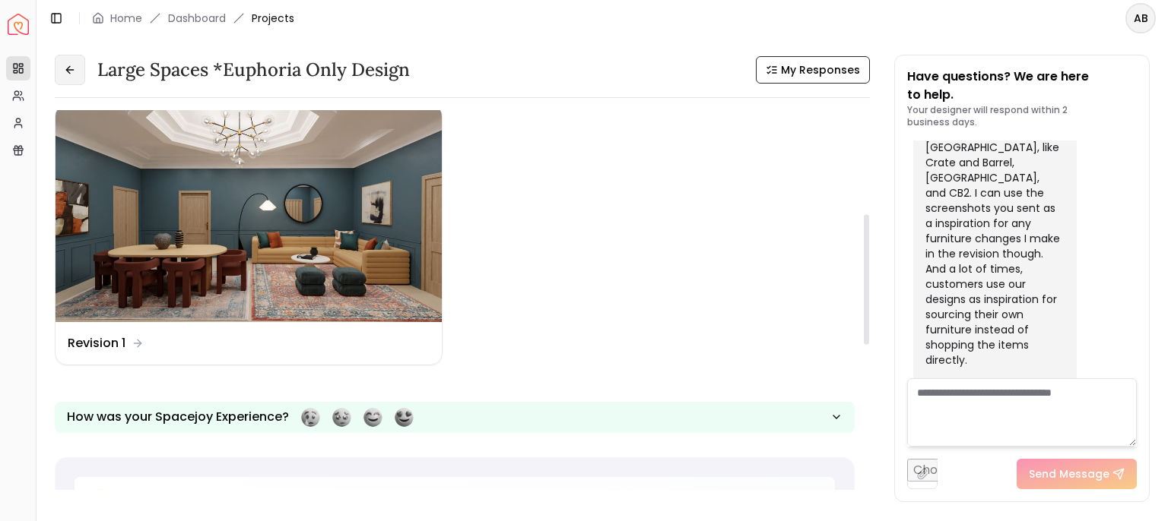
click at [55, 85] on button at bounding box center [70, 70] width 30 height 30
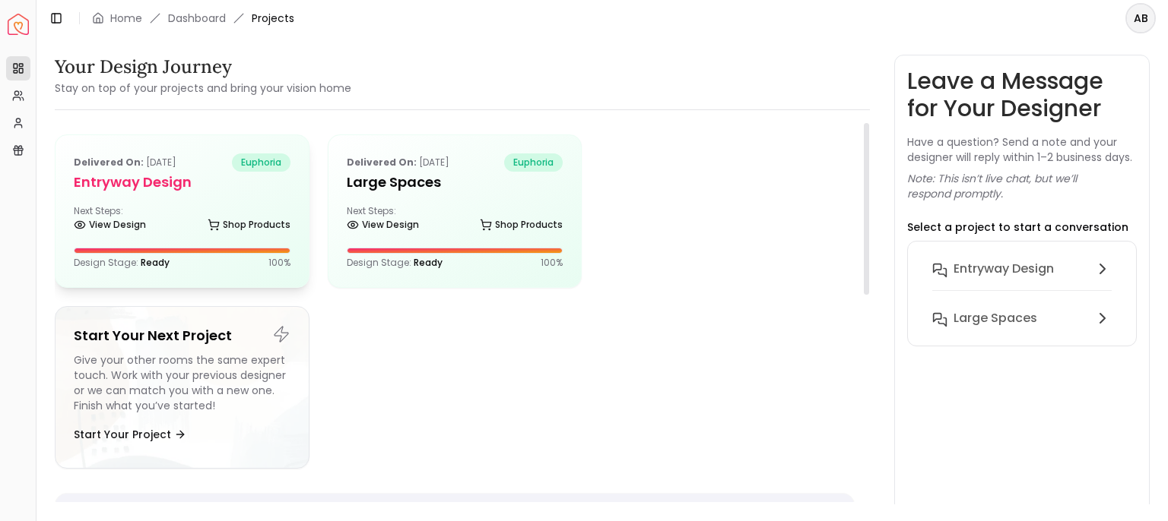
click at [239, 193] on h5 "entryway design" at bounding box center [182, 182] width 217 height 21
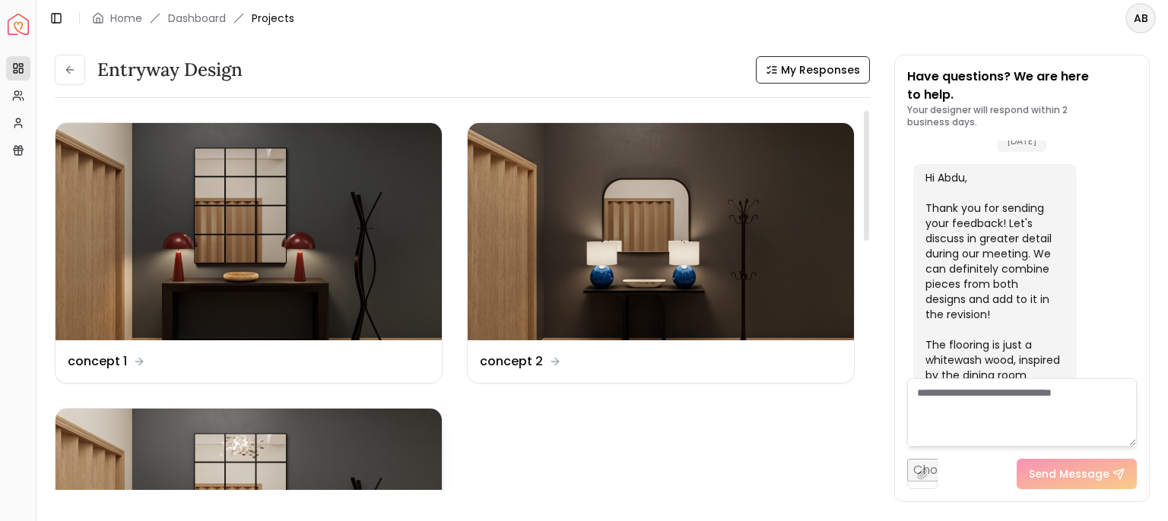
scroll to position [380, 0]
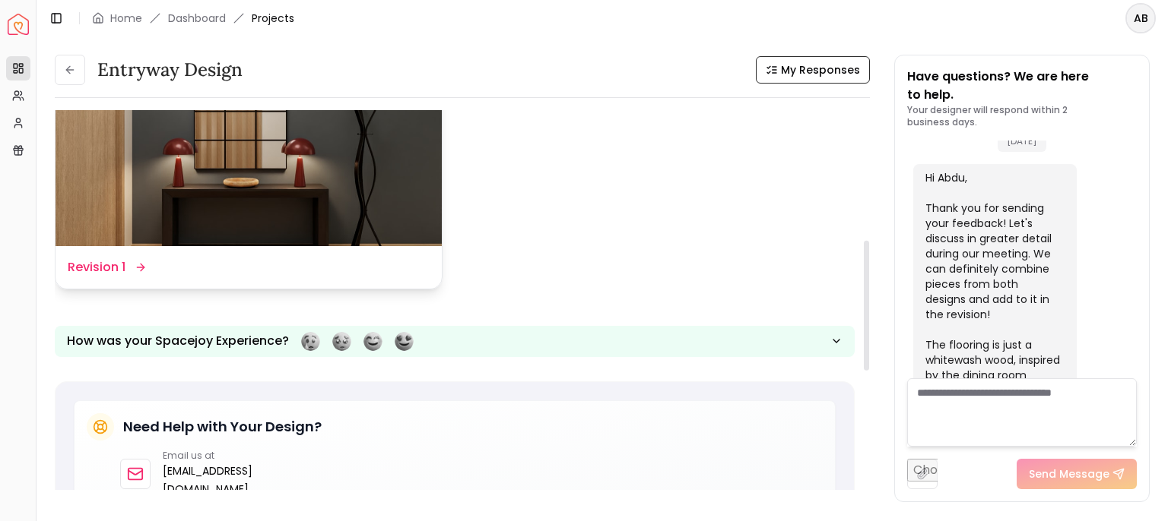
click at [109, 277] on dd "Revision 1" at bounding box center [97, 267] width 58 height 18
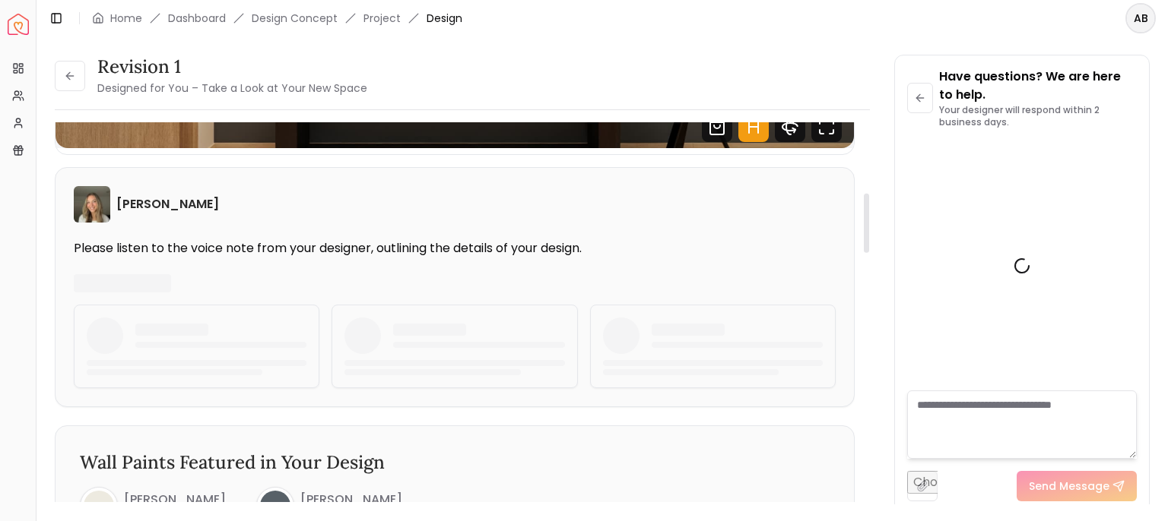
scroll to position [456, 0]
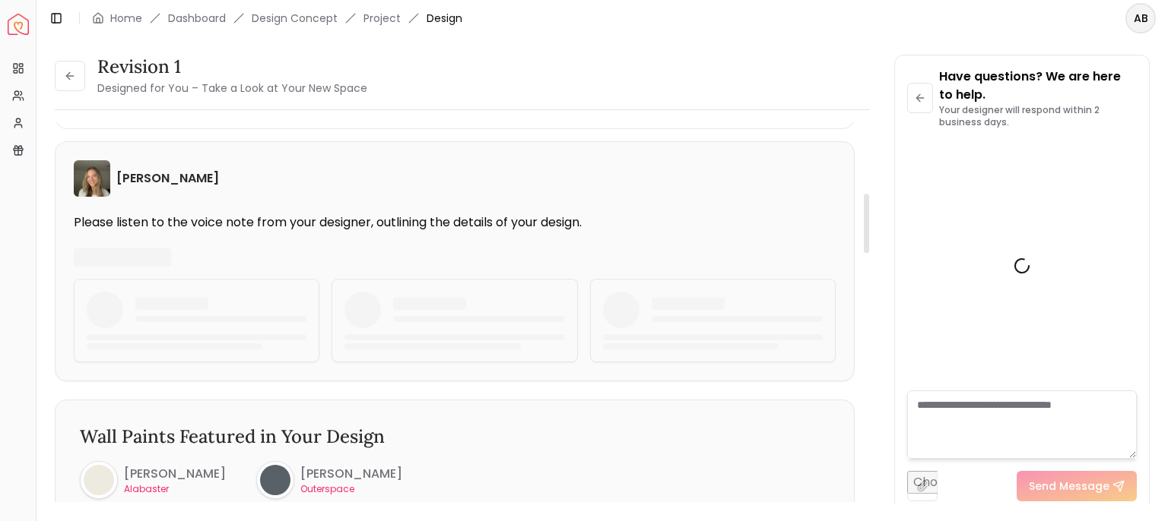
drag, startPoint x: 870, startPoint y: 235, endPoint x: 870, endPoint y: 270, distance: 35.0
click at [870, 270] on div "Revision 1 Designed for You – Take a Look at Your New Space Revision 1 Designed…" at bounding box center [602, 271] width 1095 height 432
click at [867, 253] on div at bounding box center [866, 223] width 5 height 59
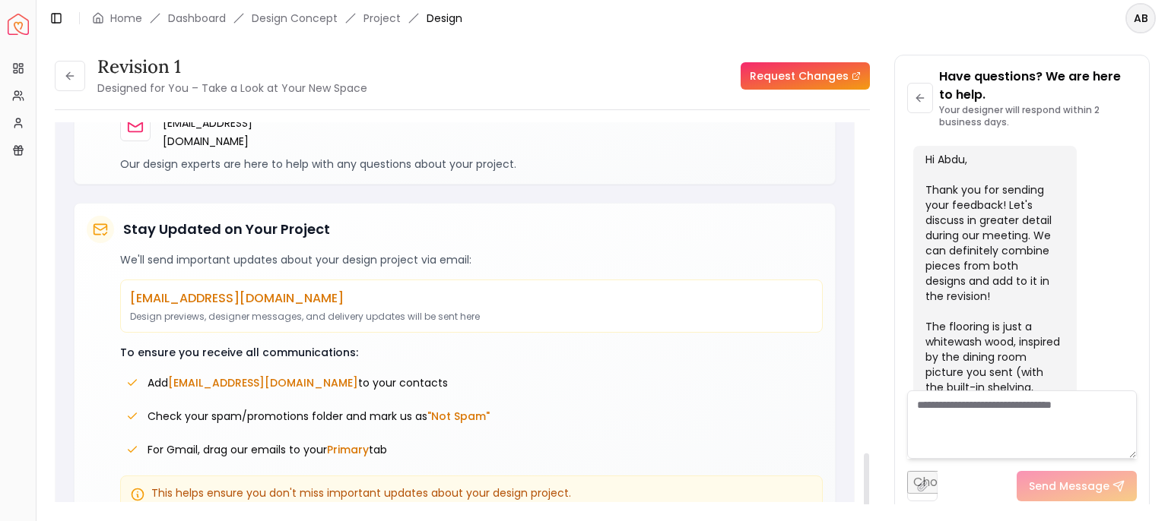
scroll to position [2163, 0]
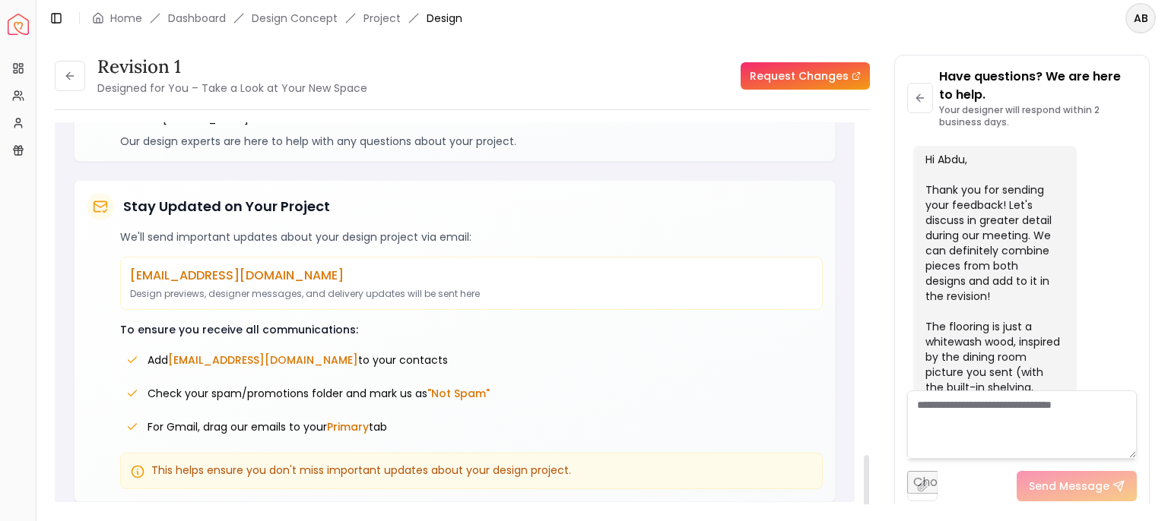
drag, startPoint x: 867, startPoint y: 241, endPoint x: 883, endPoint y: 540, distance: 299.2
click at [869, 514] on div at bounding box center [866, 484] width 5 height 59
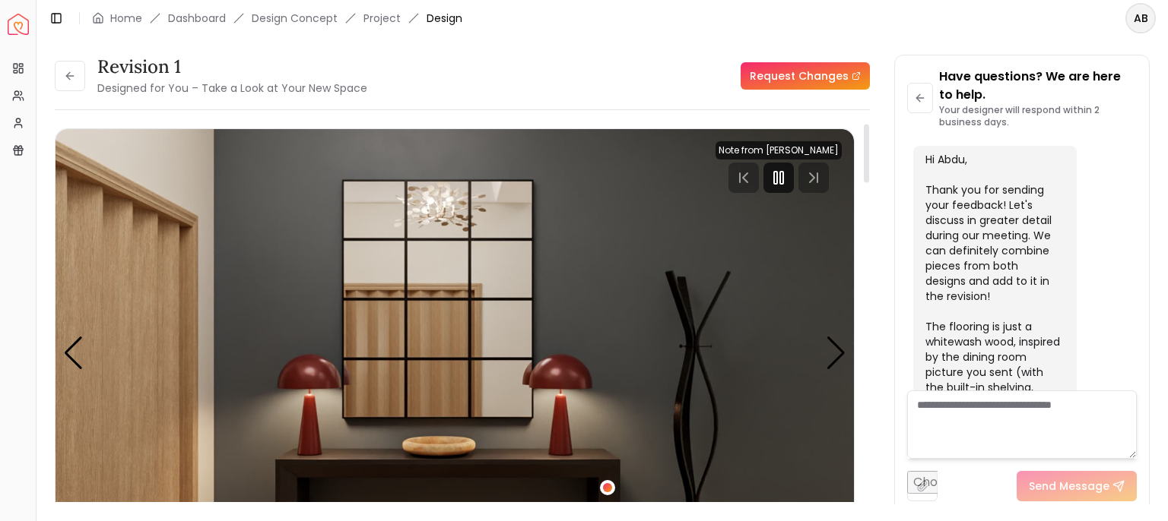
scroll to position [152, 0]
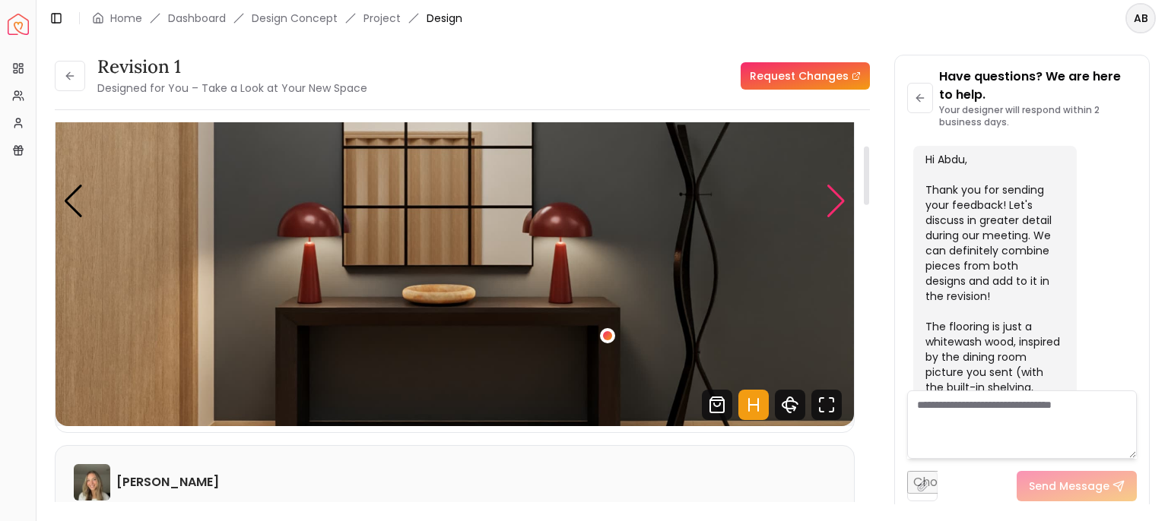
click at [835, 209] on div "Next slide" at bounding box center [836, 201] width 21 height 33
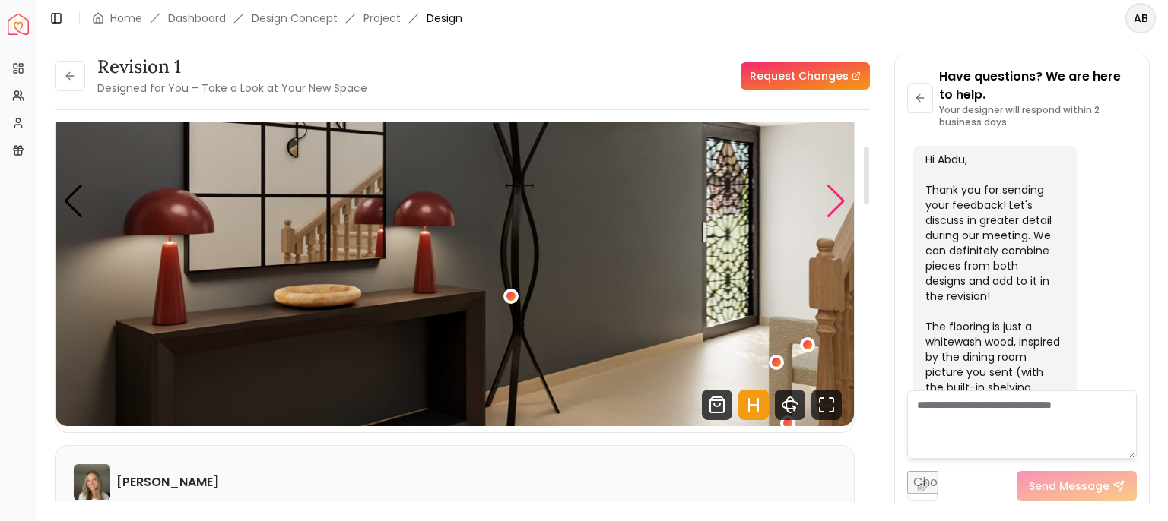
click at [832, 211] on div "Next slide" at bounding box center [836, 201] width 21 height 33
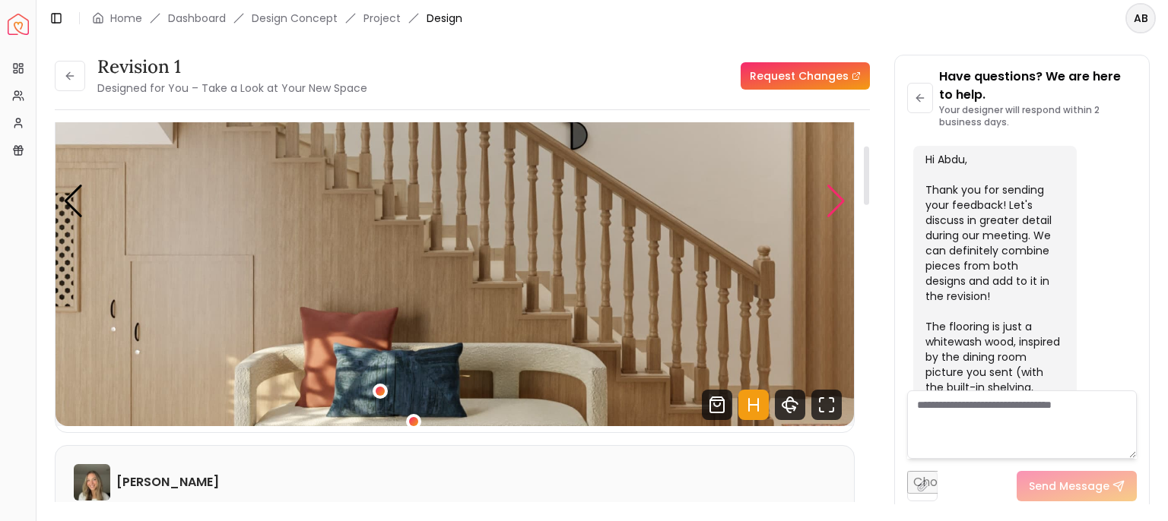
click at [832, 211] on div "Next slide" at bounding box center [836, 201] width 21 height 33
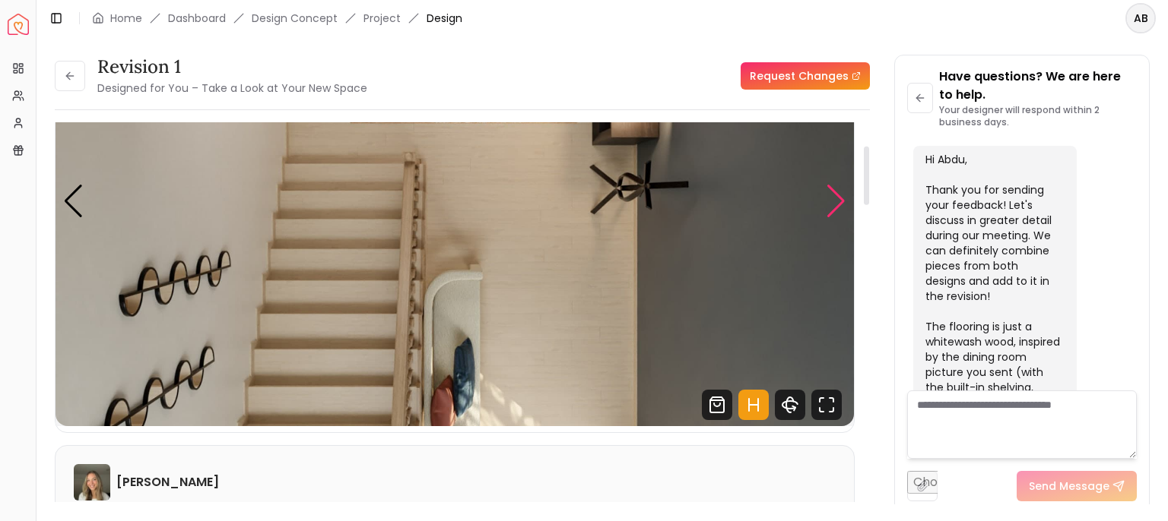
click at [832, 211] on div "Next slide" at bounding box center [836, 201] width 21 height 33
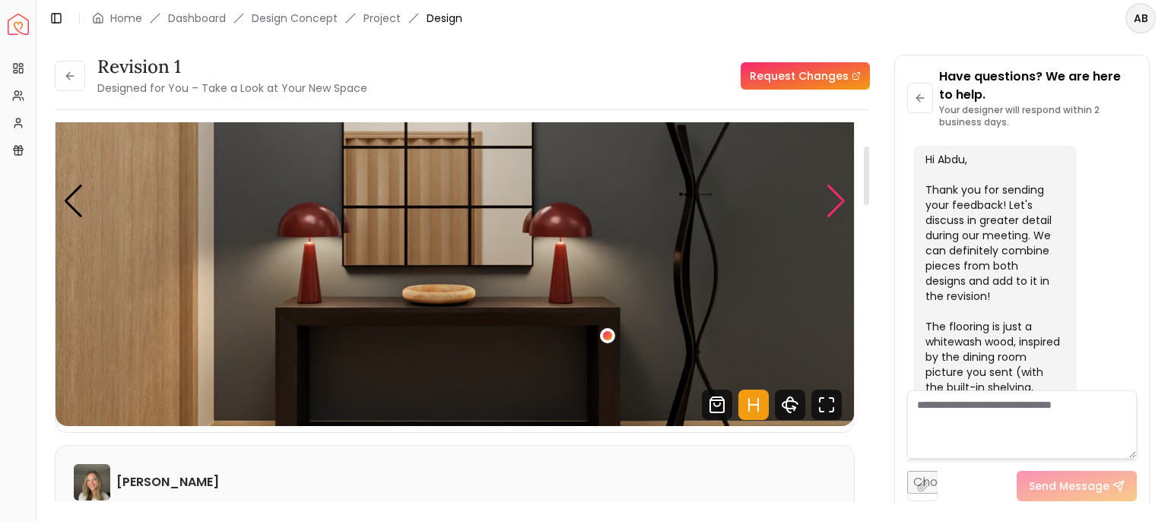
click at [833, 208] on div "Next slide" at bounding box center [836, 201] width 21 height 33
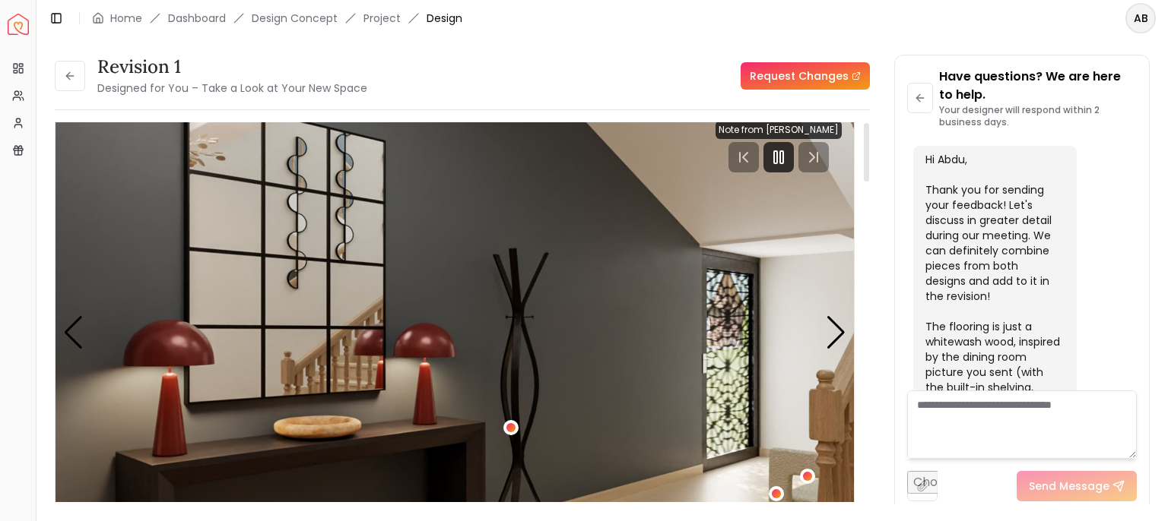
scroll to position [0, 0]
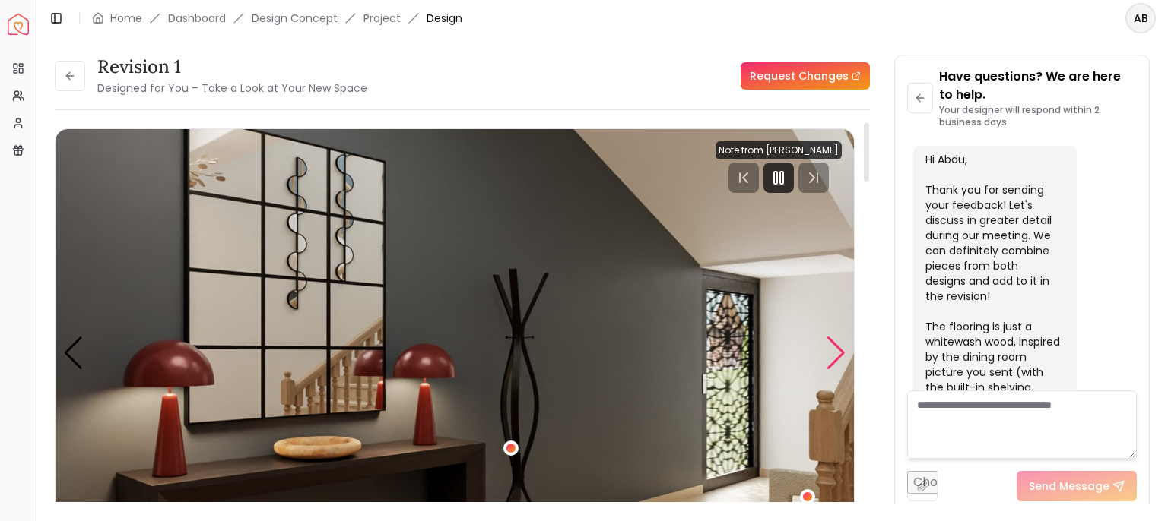
click at [830, 362] on div "Next slide" at bounding box center [836, 353] width 21 height 33
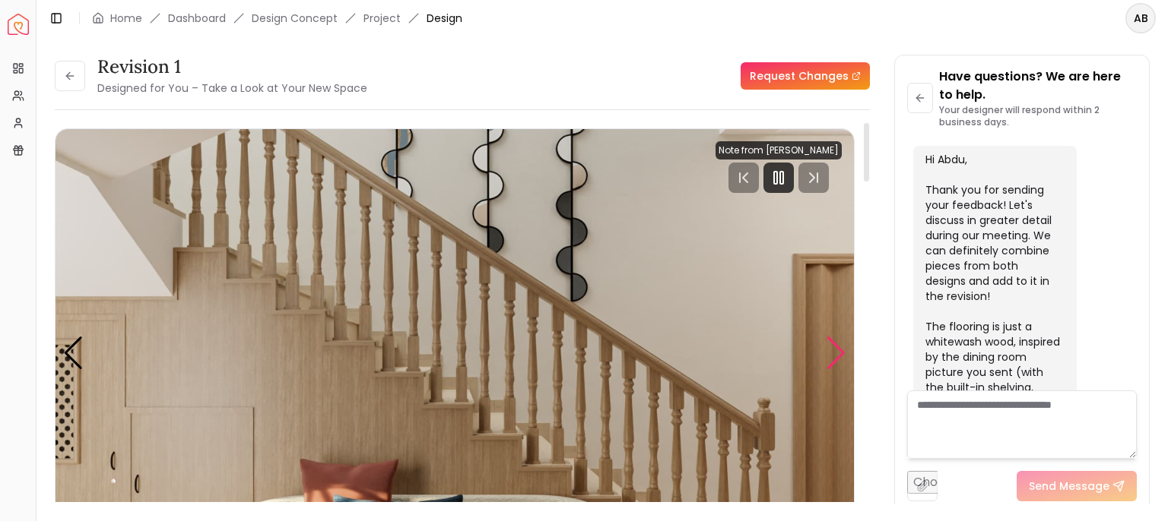
click at [836, 363] on div "Next slide" at bounding box center [836, 353] width 21 height 33
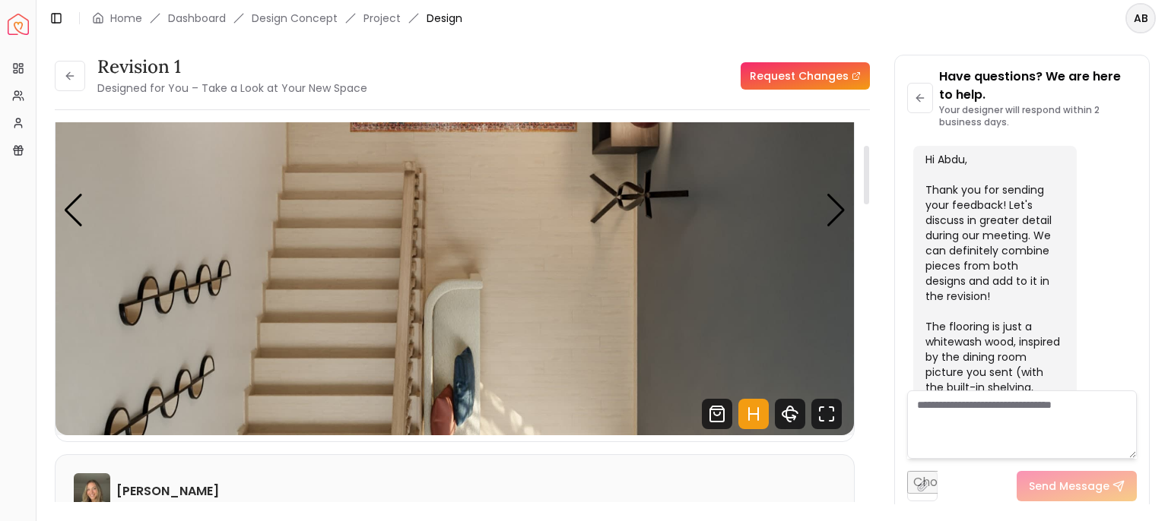
scroll to position [152, 0]
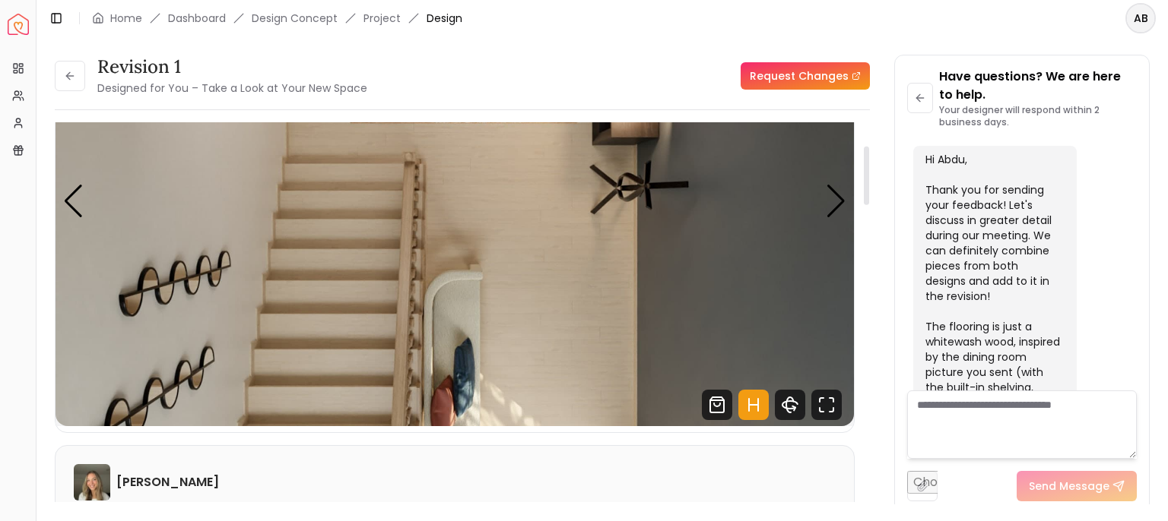
click at [947, 430] on textarea at bounding box center [1022, 425] width 230 height 68
type textarea "*"
click at [927, 409] on textarea at bounding box center [1022, 425] width 230 height 68
paste textarea "**********"
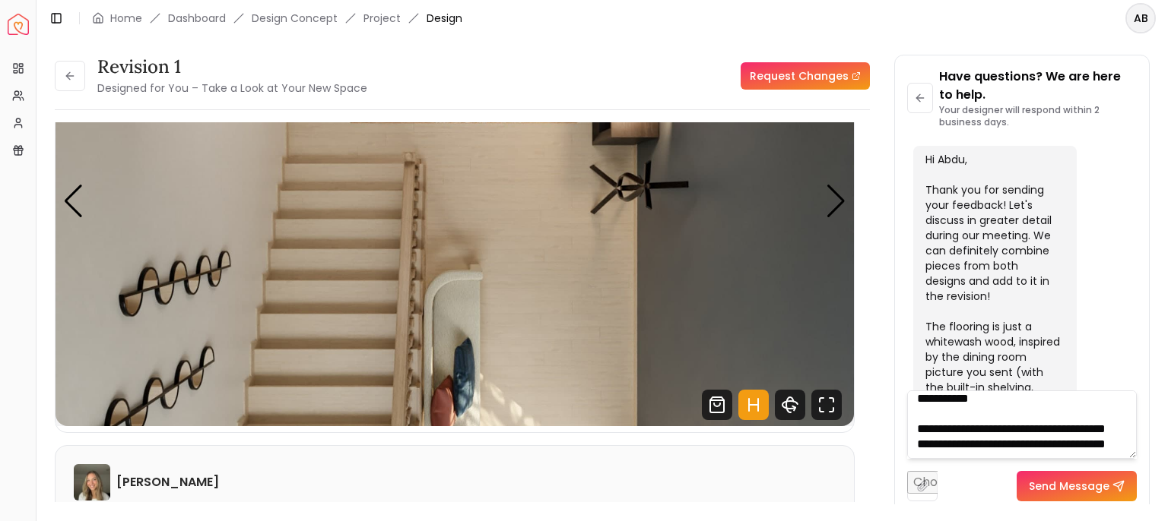
type textarea "**********"
click at [1087, 494] on button "Send Message" at bounding box center [1076, 486] width 120 height 30
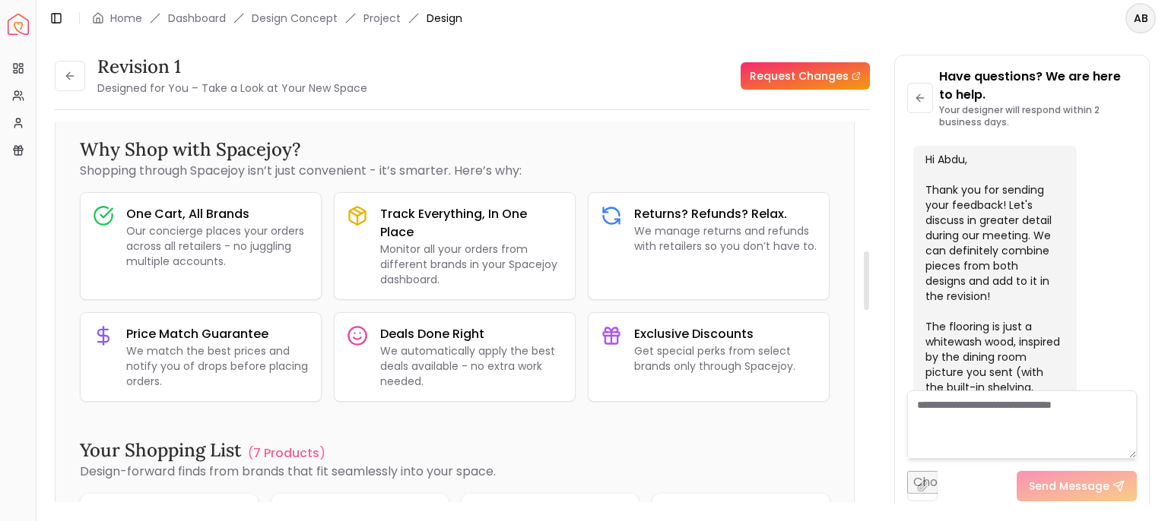
scroll to position [836, 0]
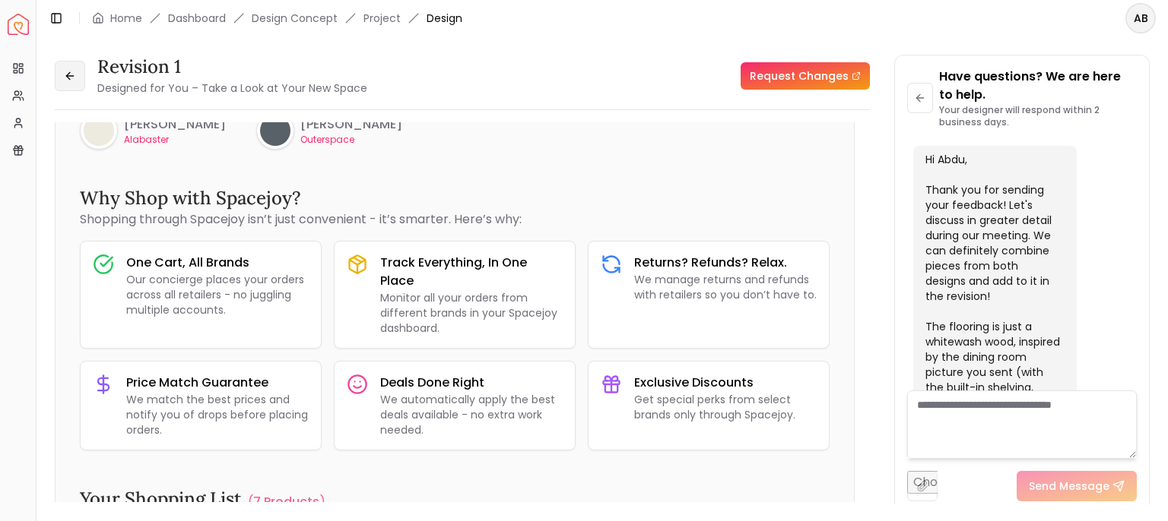
click at [67, 79] on icon at bounding box center [68, 75] width 4 height 7
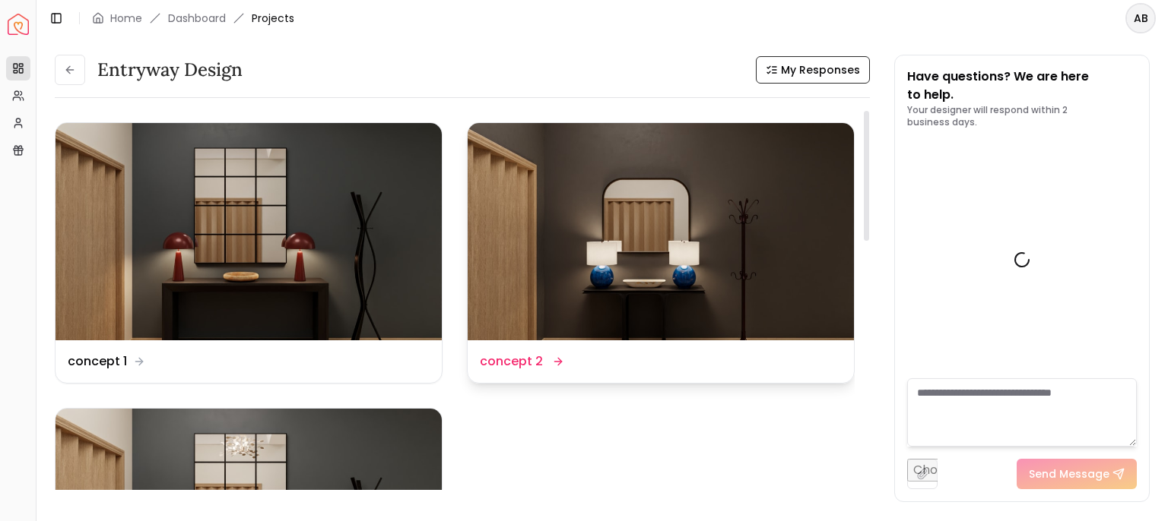
scroll to position [3717, 0]
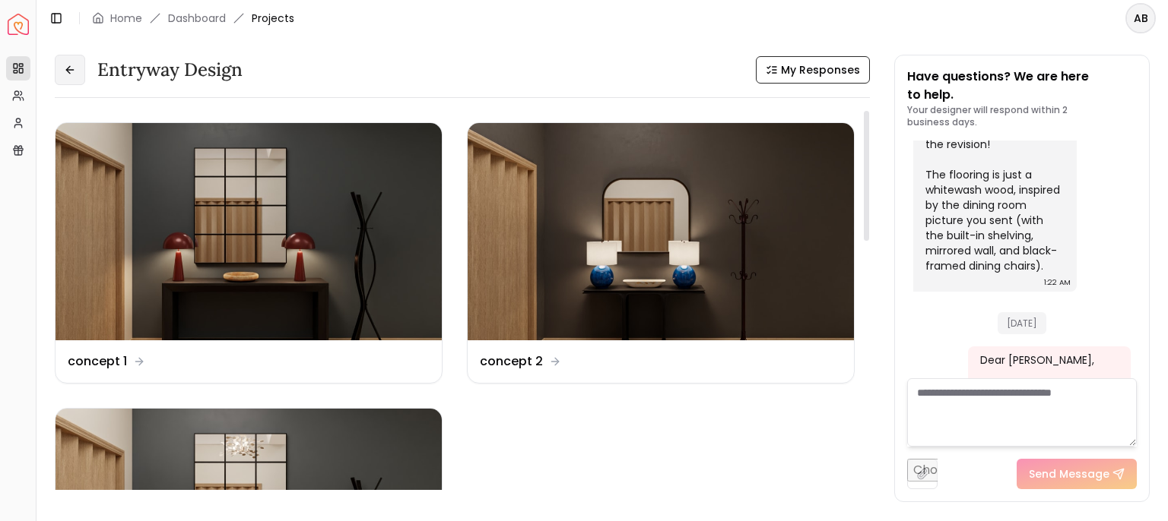
click at [61, 84] on button at bounding box center [70, 70] width 30 height 30
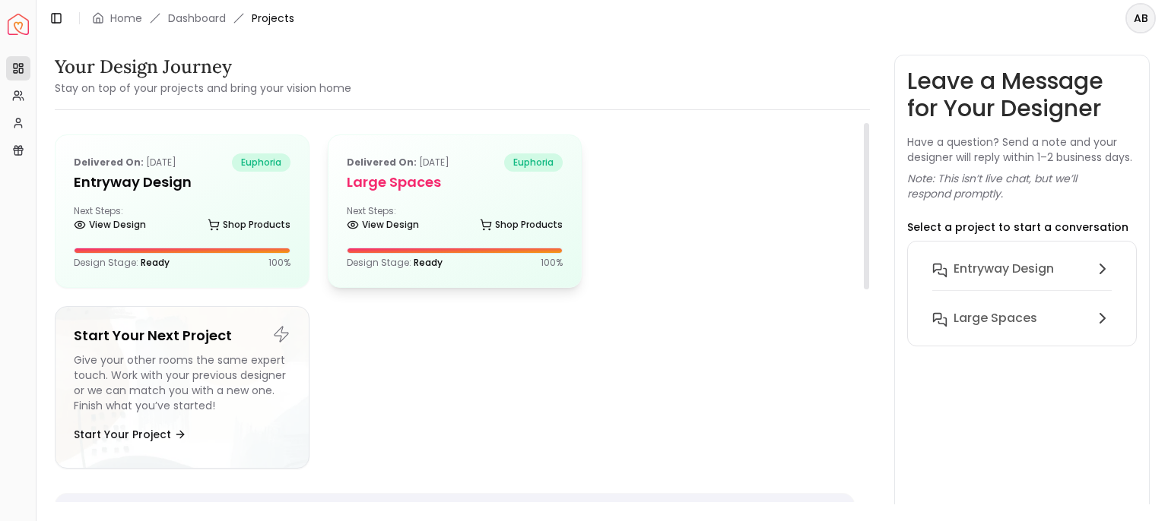
click at [435, 193] on h5 "Large Spaces" at bounding box center [455, 182] width 217 height 21
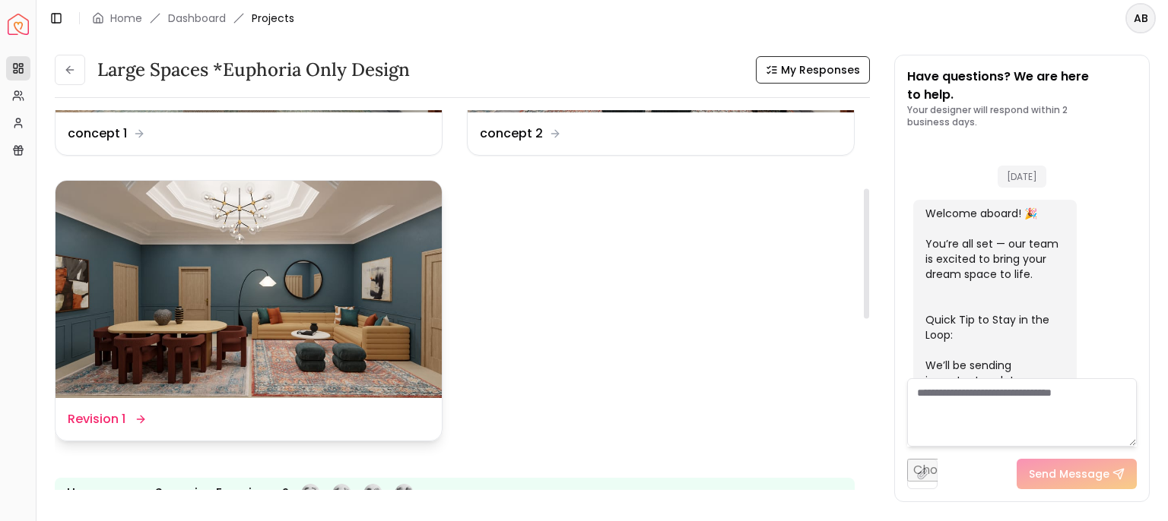
scroll to position [5491, 0]
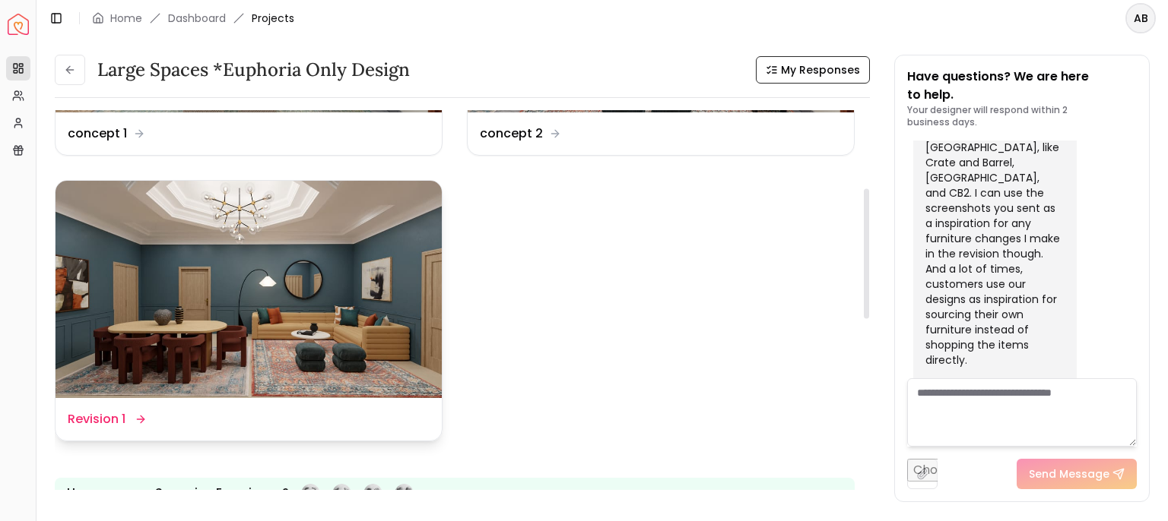
click at [125, 429] on dd "Revision 1" at bounding box center [97, 420] width 58 height 18
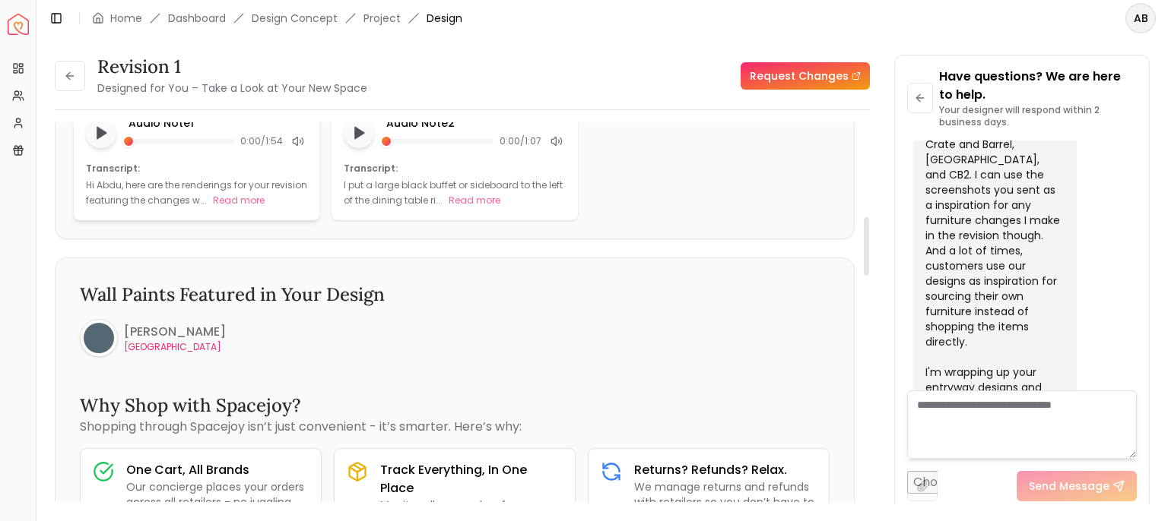
scroll to position [608, 0]
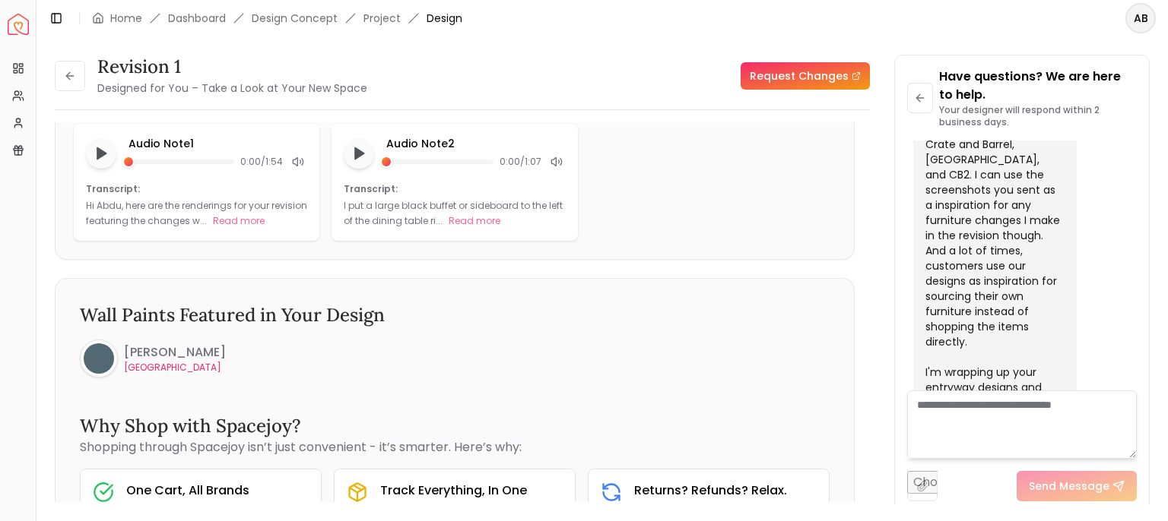
click at [930, 415] on textarea at bounding box center [1022, 425] width 230 height 68
paste textarea "**********"
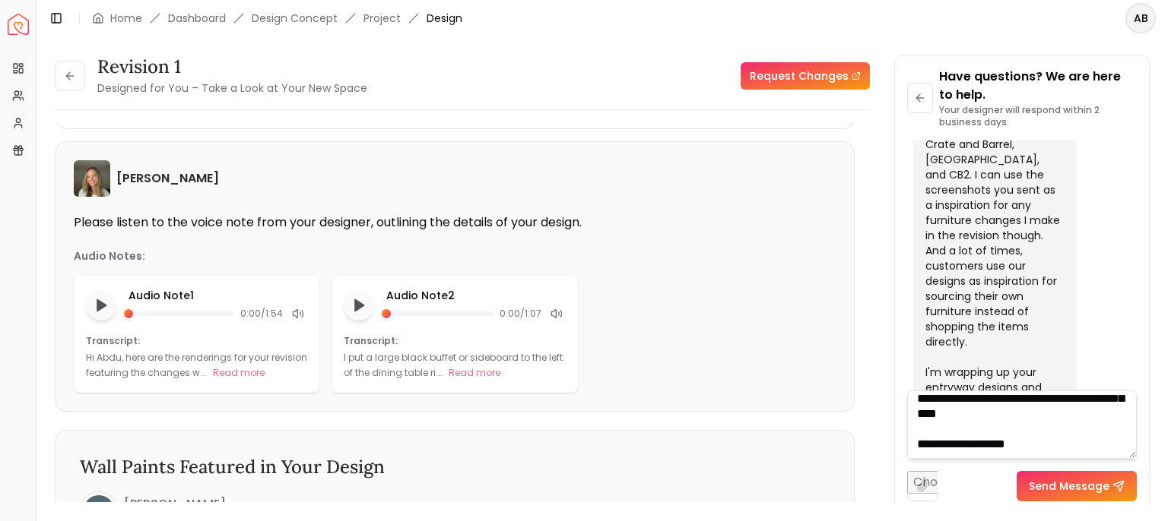
scroll to position [243, 0]
click at [924, 493] on input "file" at bounding box center [922, 486] width 30 height 30
click at [994, 436] on textarea "**********" at bounding box center [1022, 425] width 230 height 68
type textarea "**********"
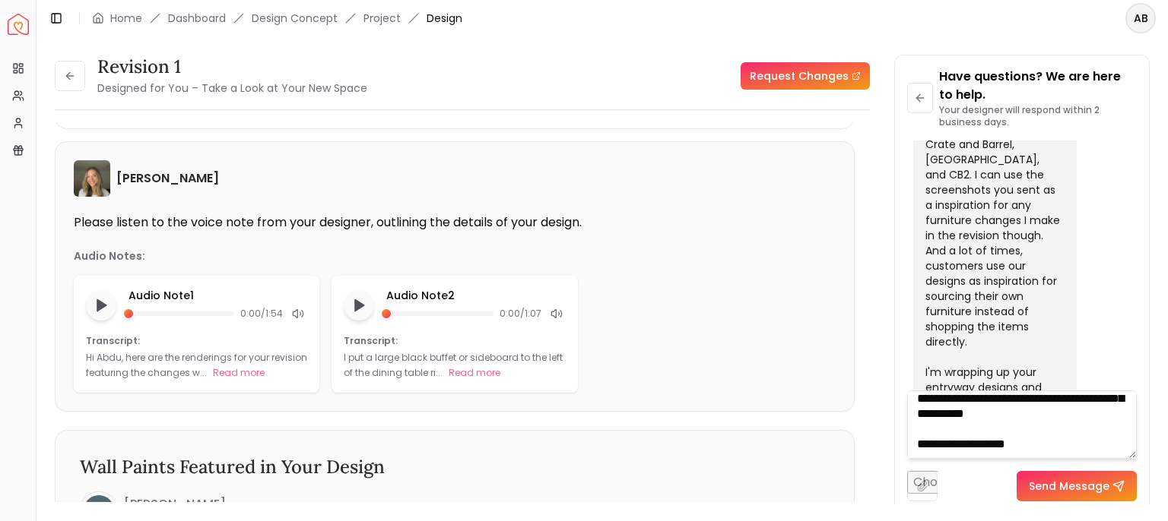
click at [1047, 490] on button "Send Message" at bounding box center [1076, 486] width 120 height 30
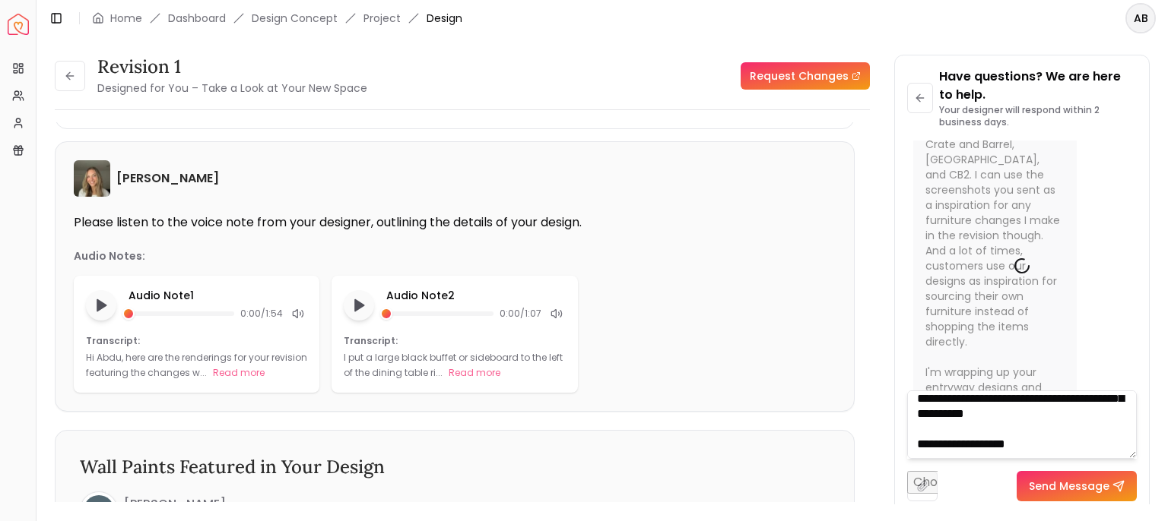
click at [921, 502] on input "file" at bounding box center [922, 486] width 30 height 30
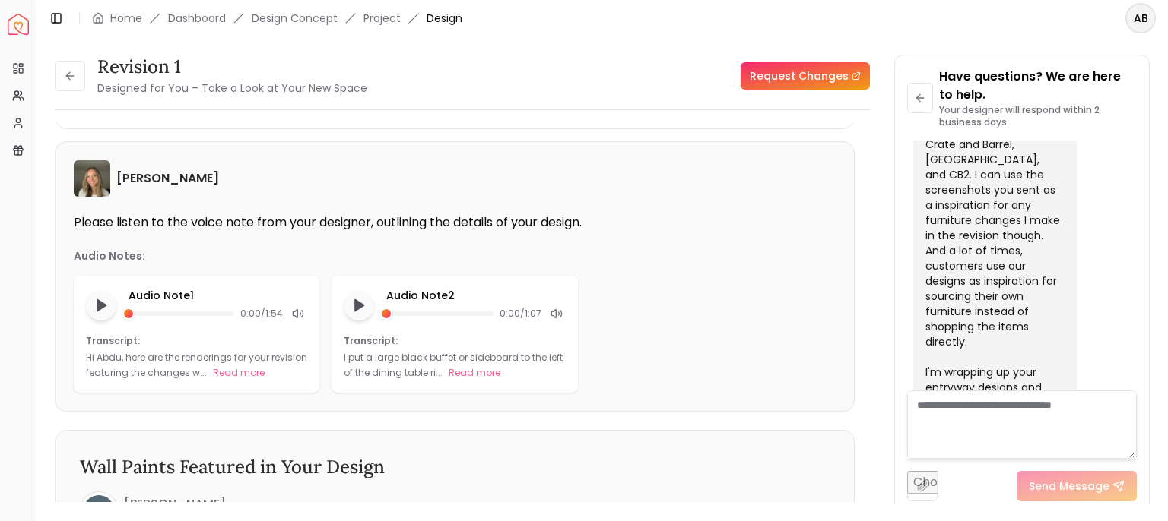
type input "**********"
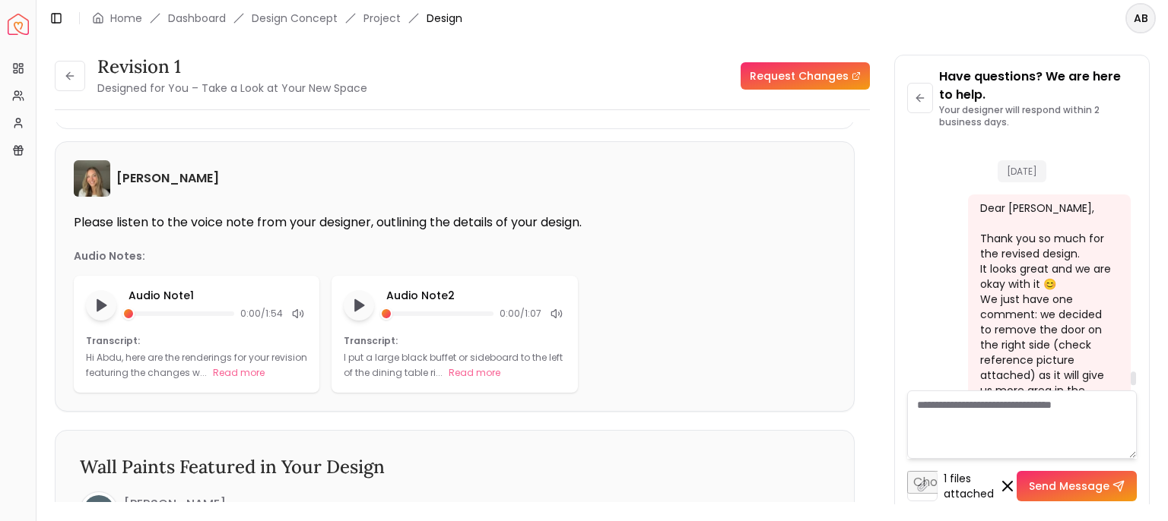
scroll to position [5923, 0]
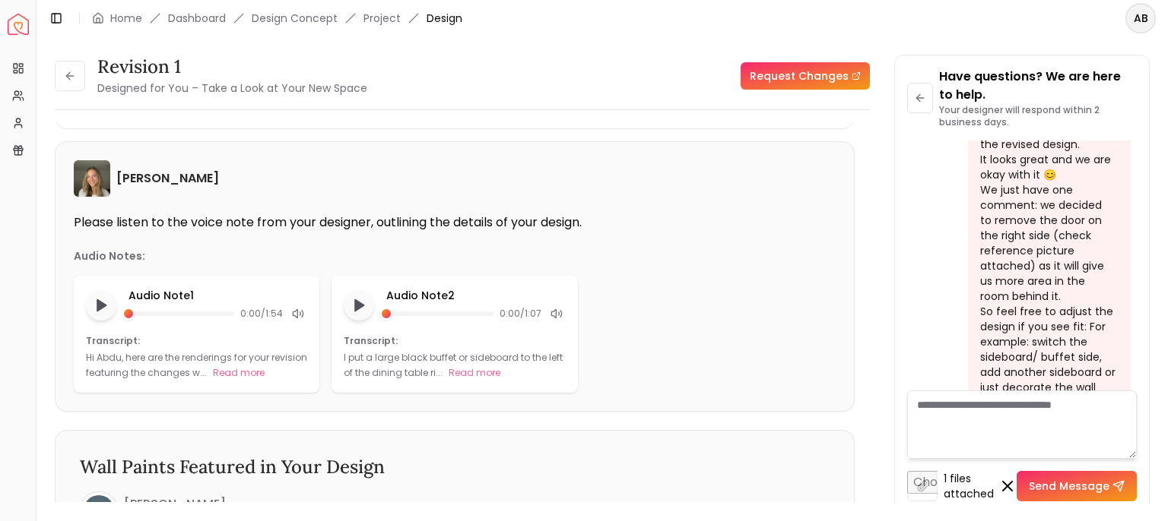
click at [1052, 500] on button "Send Message" at bounding box center [1076, 486] width 120 height 30
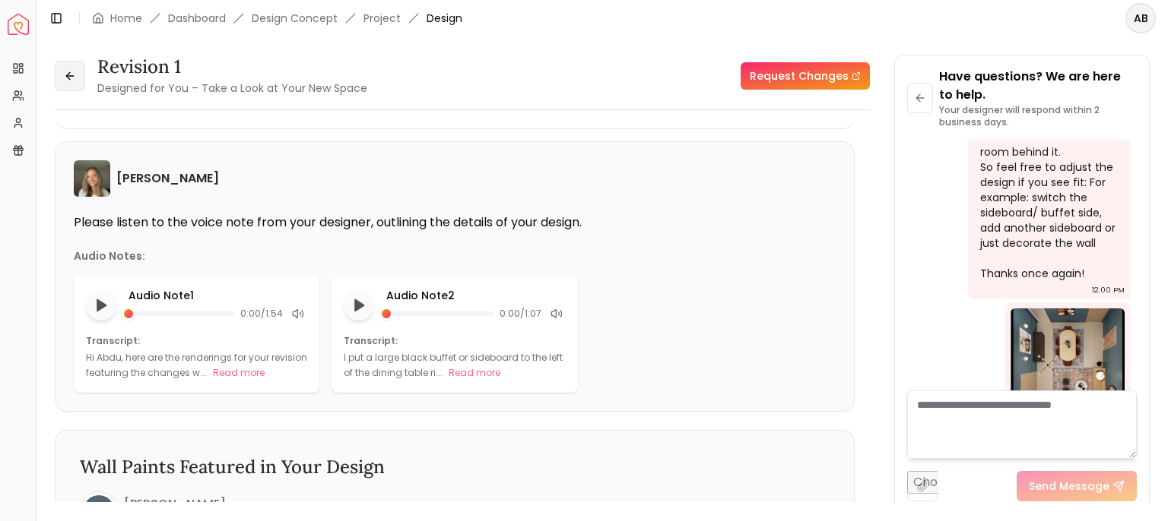
click at [65, 91] on button at bounding box center [70, 76] width 30 height 30
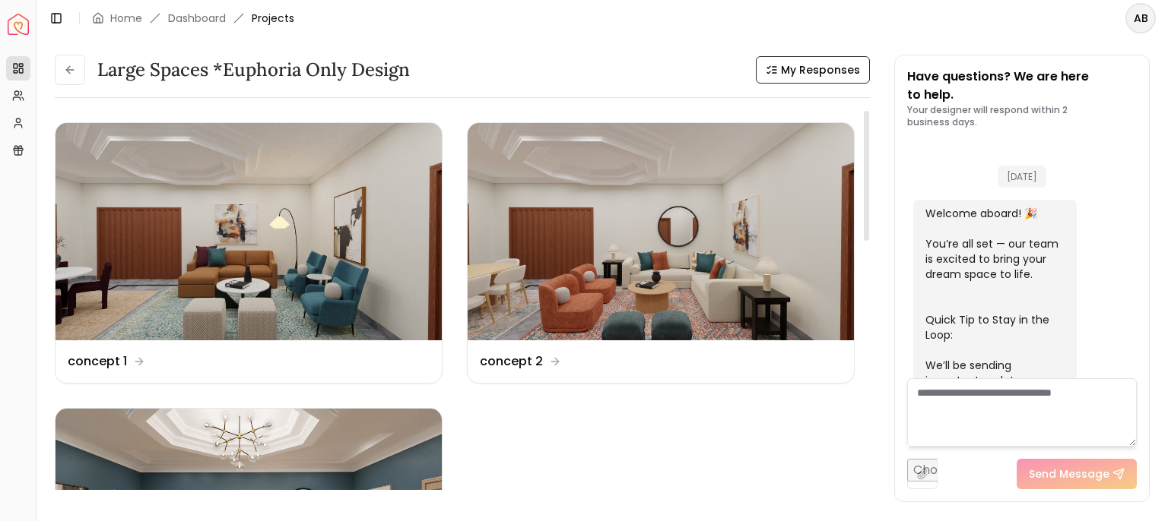
scroll to position [6049, 0]
